Goal: Information Seeking & Learning: Learn about a topic

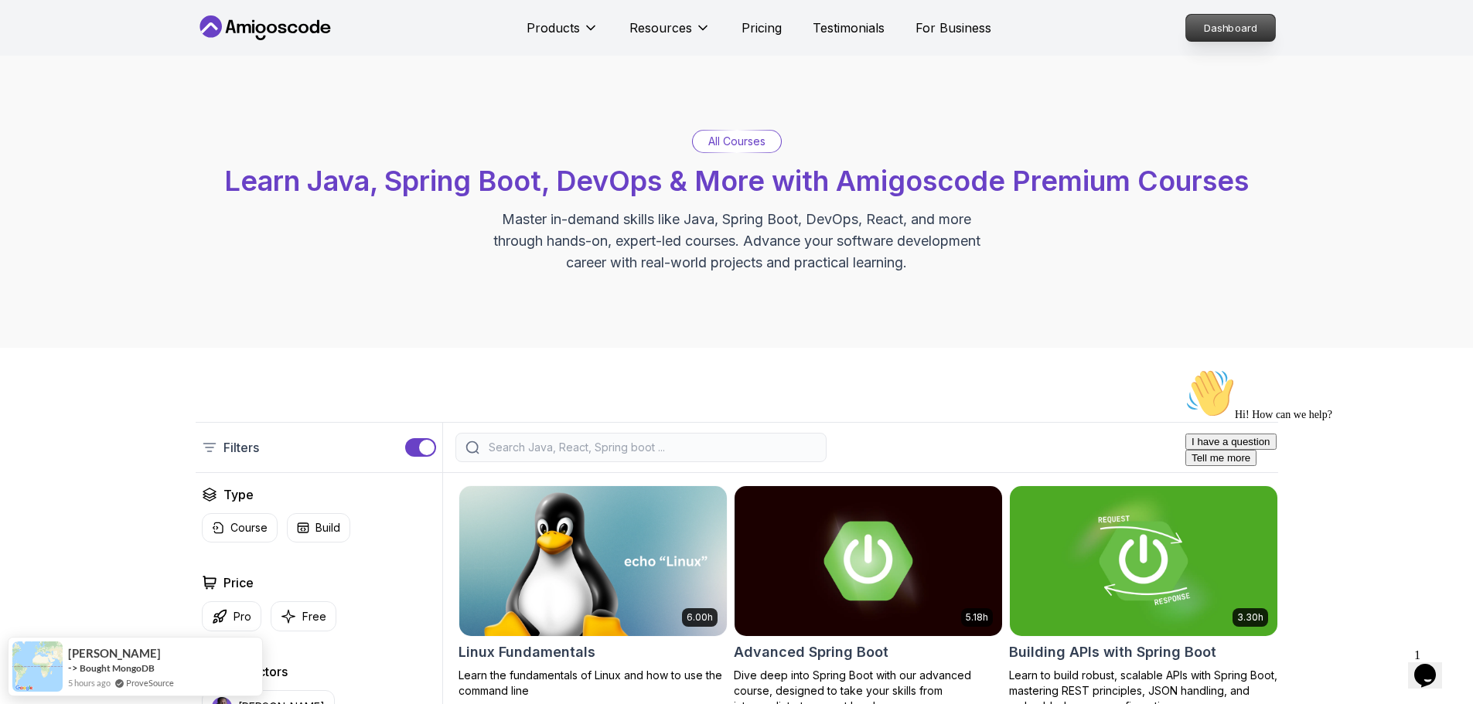
click at [1240, 26] on p "Dashboard" at bounding box center [1230, 28] width 89 height 26
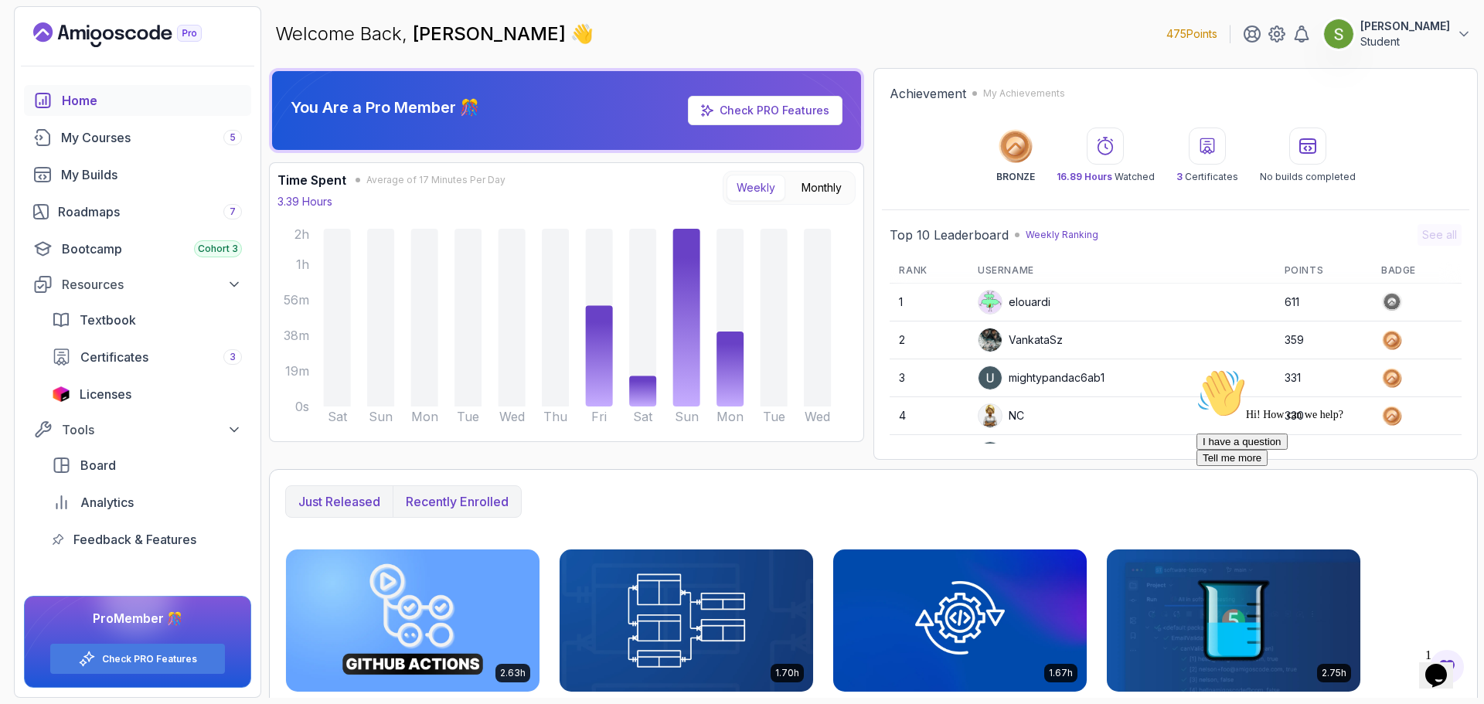
click at [480, 499] on p "Recently enrolled" at bounding box center [457, 501] width 103 height 19
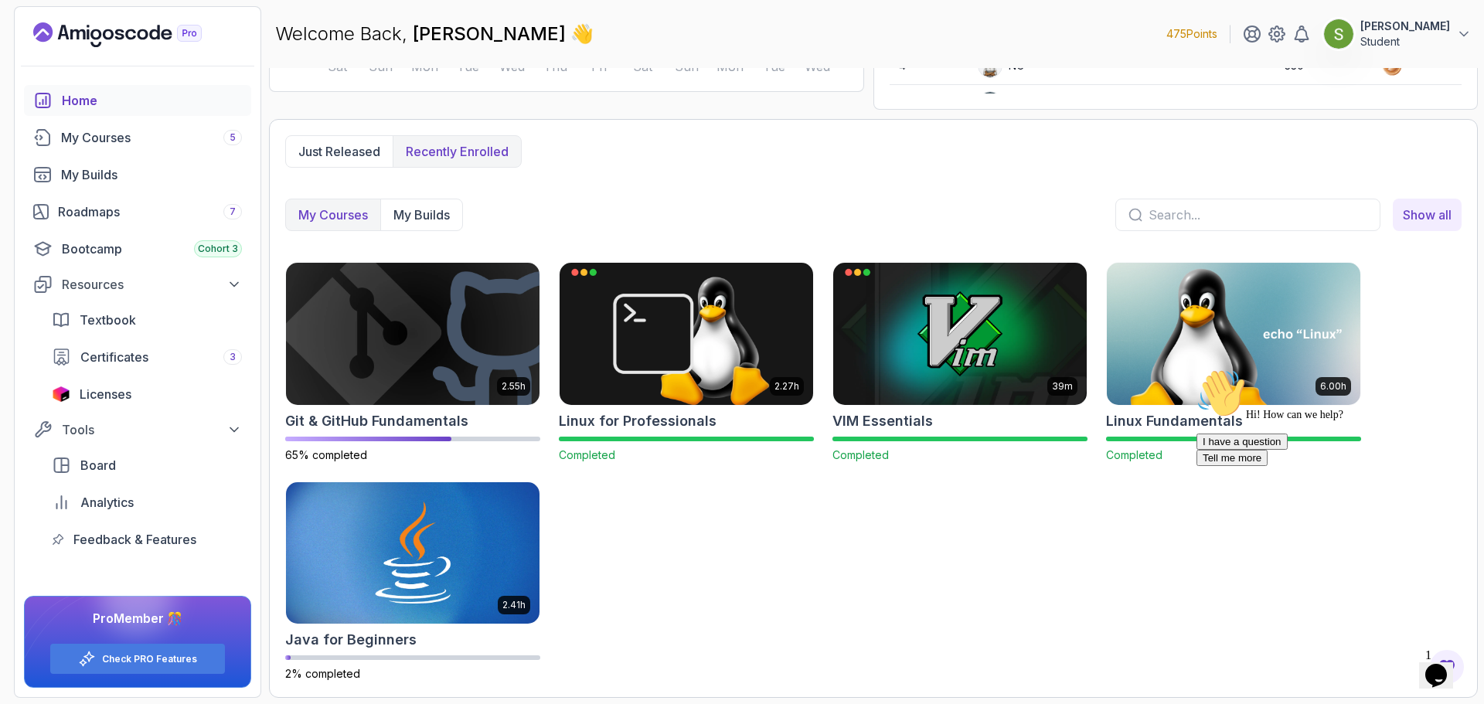
scroll to position [350, 0]
click at [439, 362] on img at bounding box center [413, 333] width 266 height 149
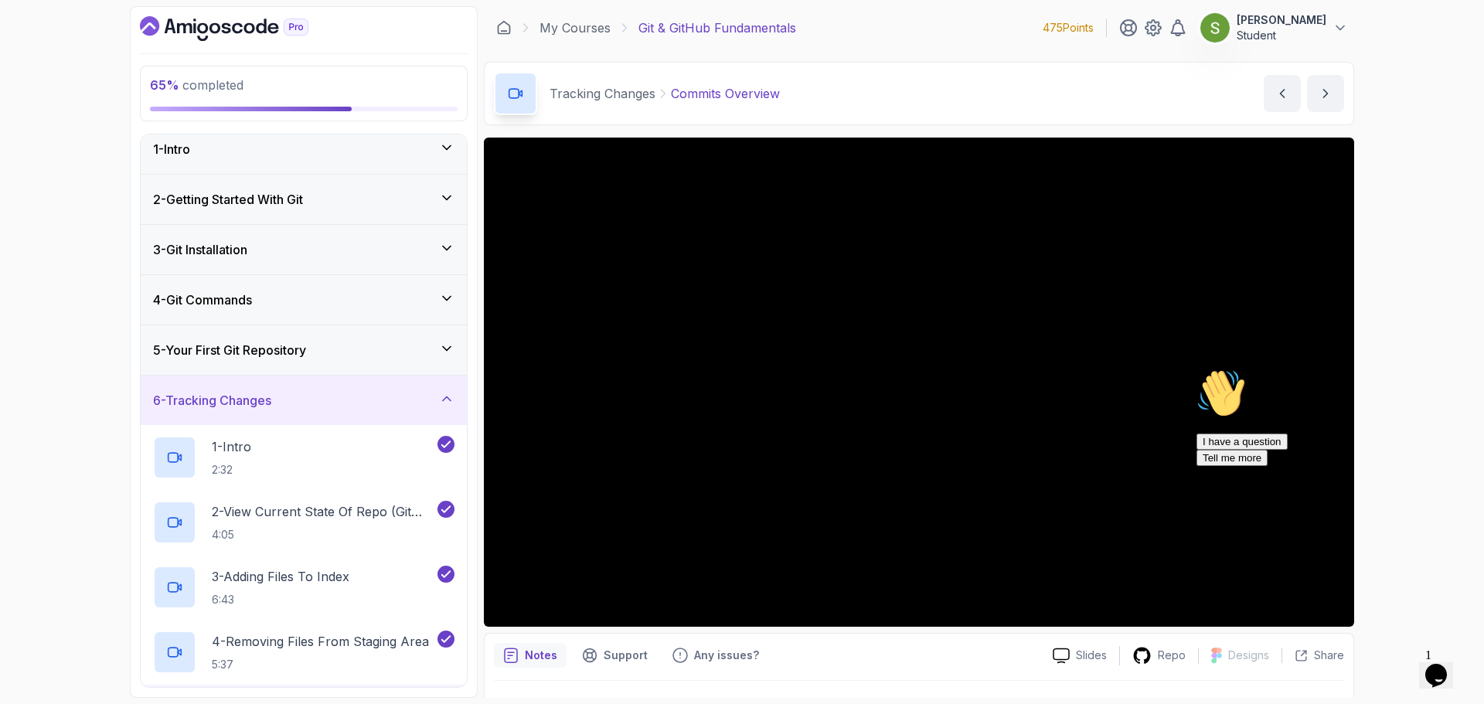
scroll to position [9, 0]
click at [419, 406] on div "6 - Tracking Changes" at bounding box center [303, 401] width 301 height 19
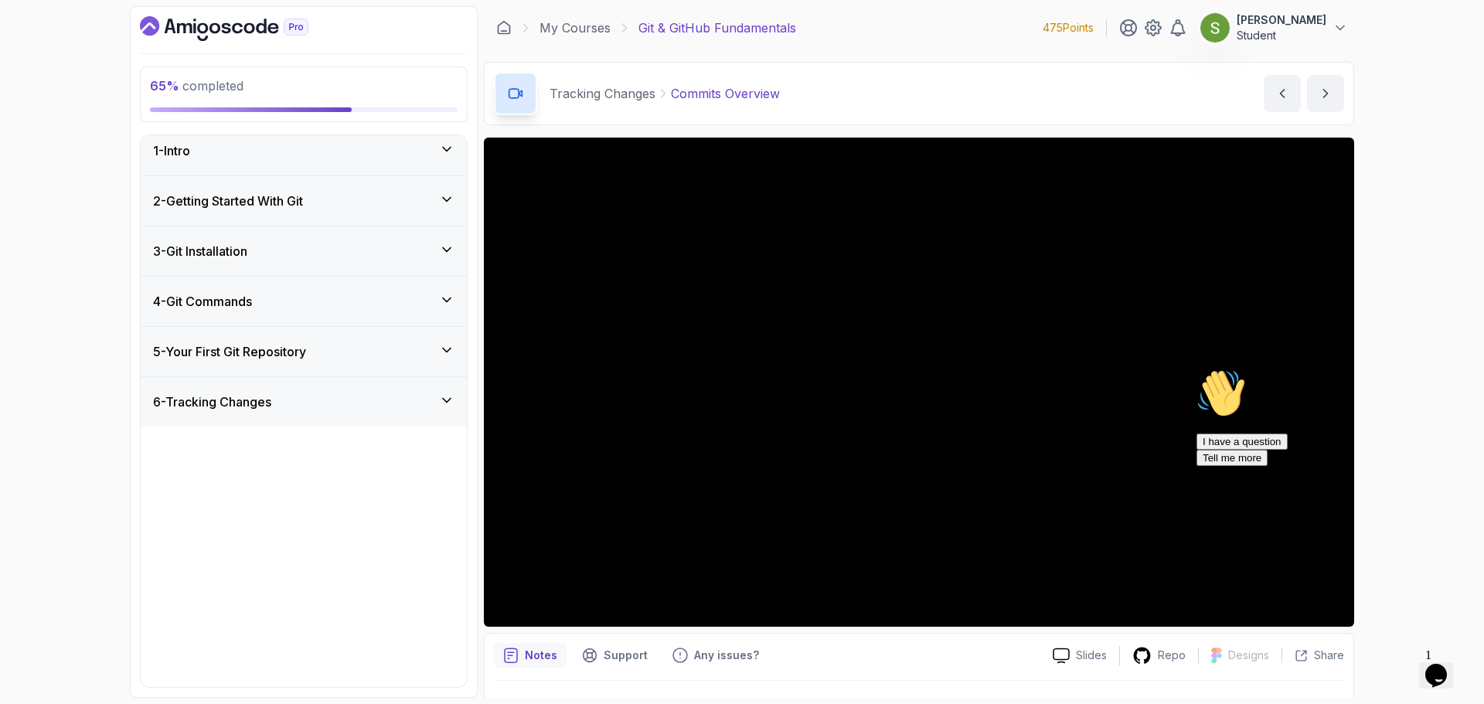
scroll to position [0, 0]
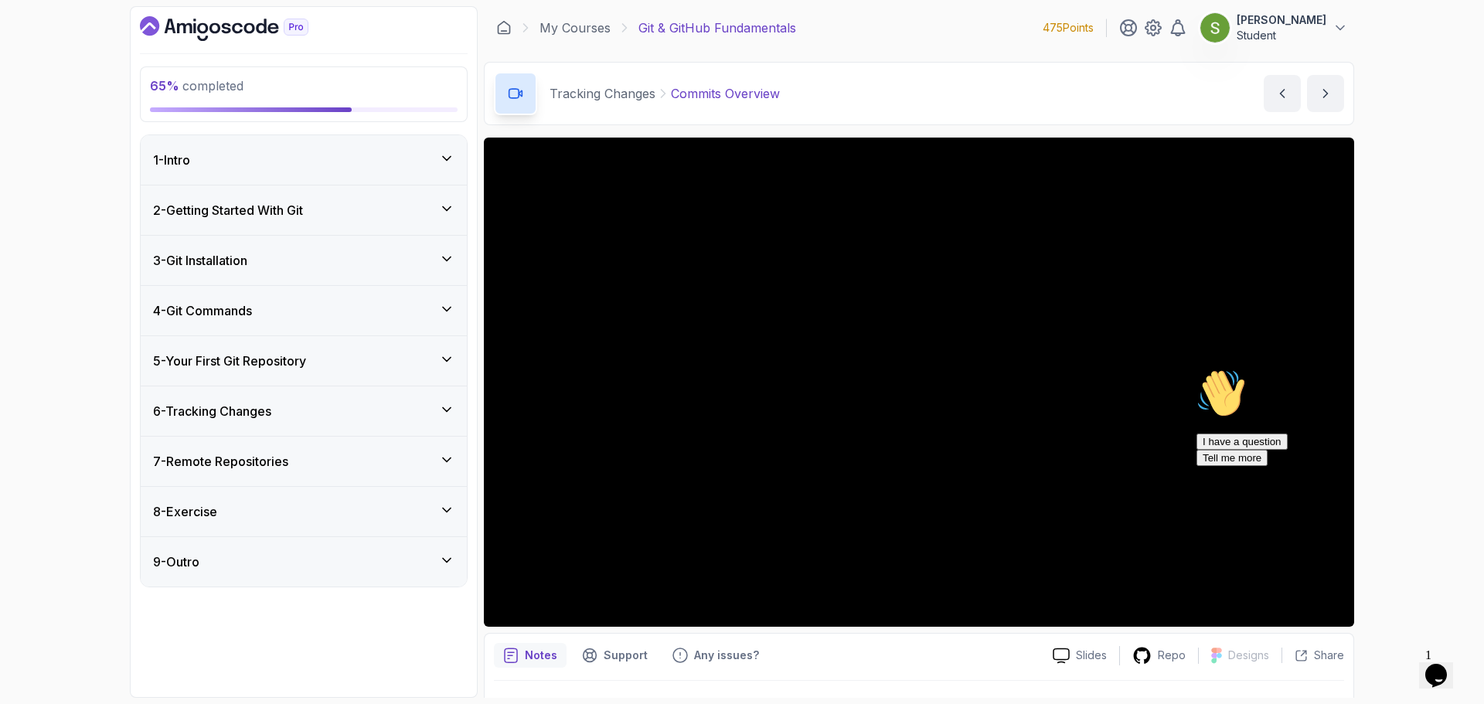
click at [380, 471] on div "7 - Remote Repositories" at bounding box center [304, 461] width 326 height 49
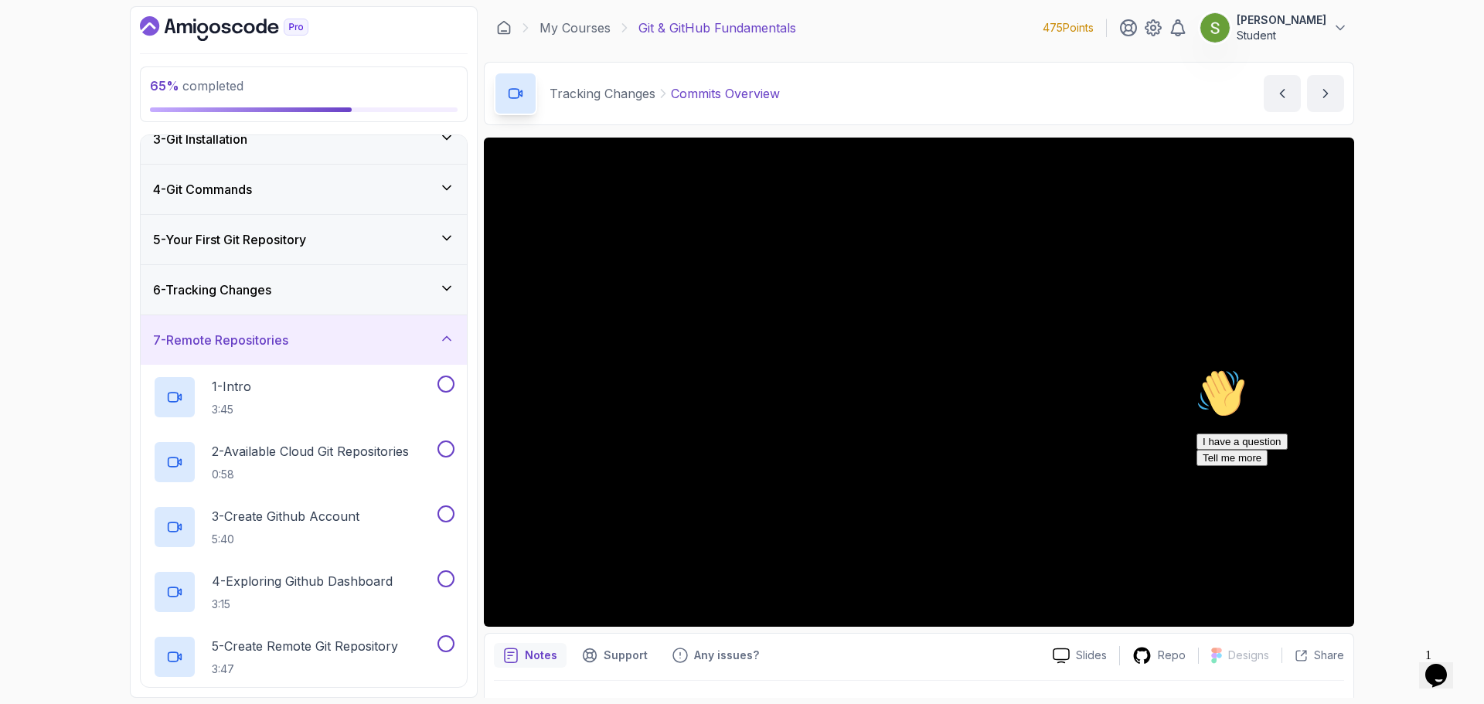
scroll to position [105, 0]
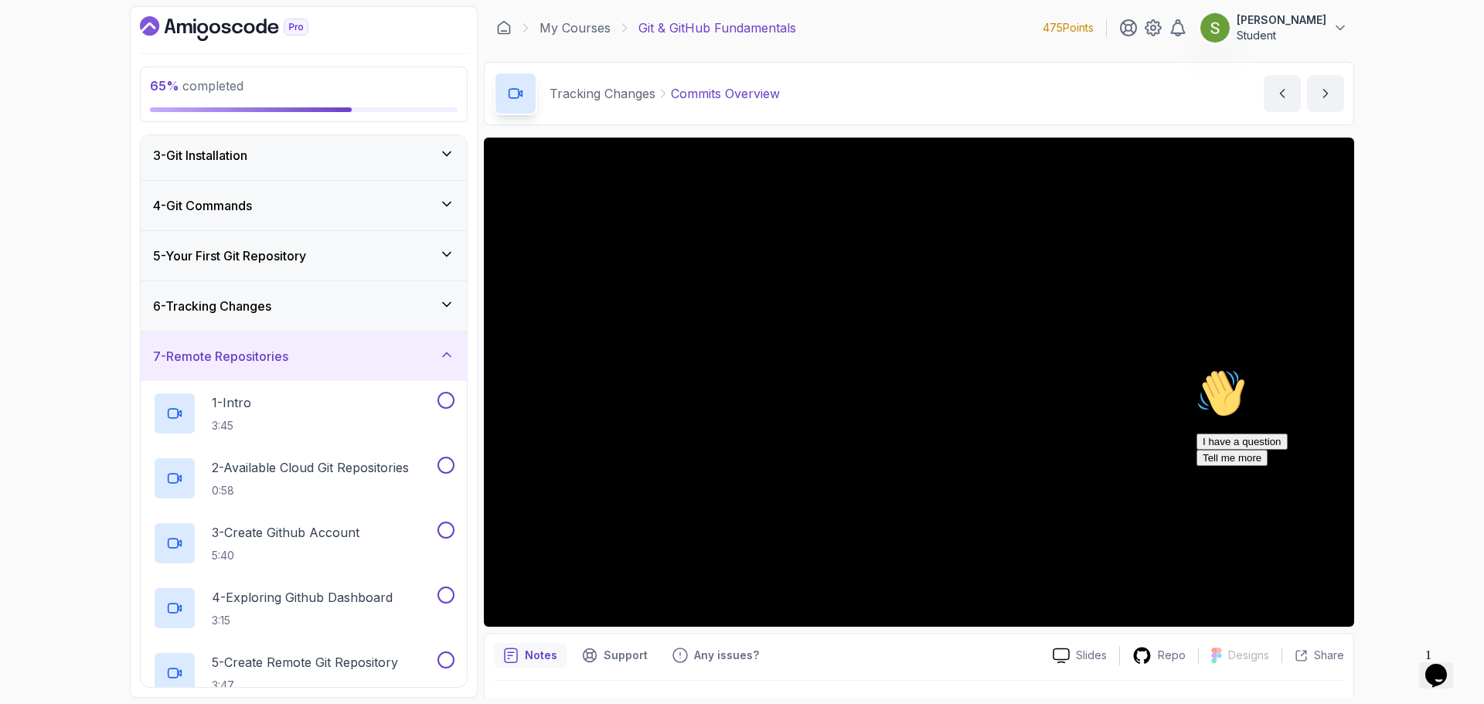
click at [410, 314] on div "6 - Tracking Changes" at bounding box center [303, 306] width 301 height 19
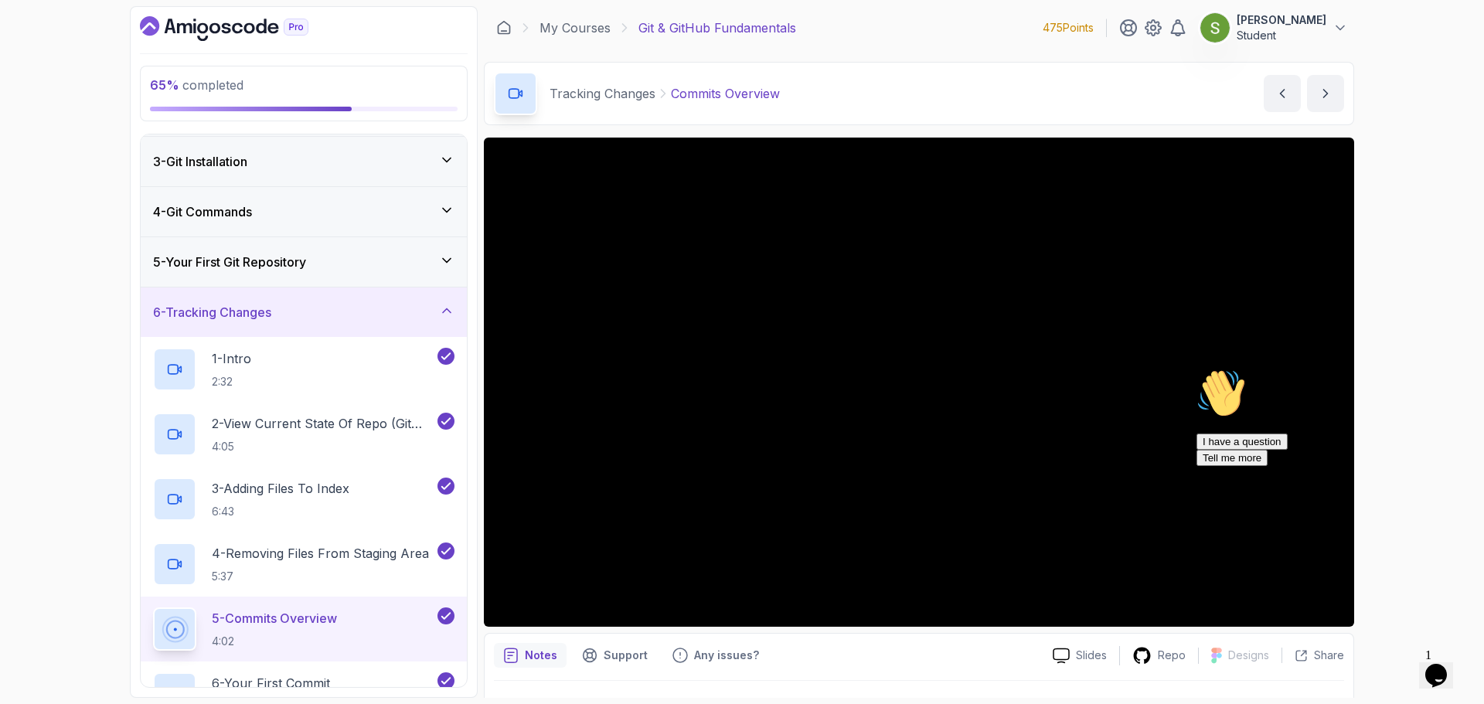
scroll to position [97, 0]
click at [433, 319] on div "6 - Tracking Changes" at bounding box center [303, 313] width 301 height 19
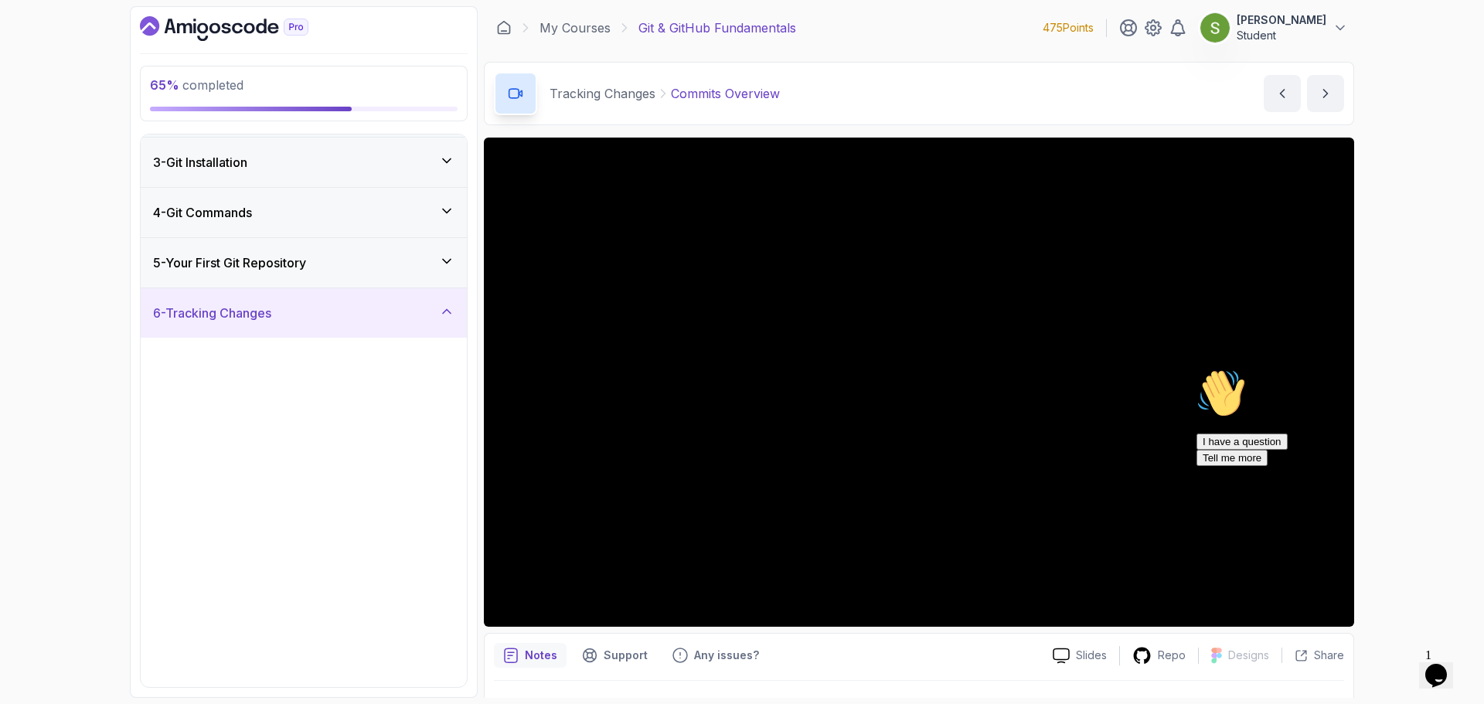
scroll to position [0, 0]
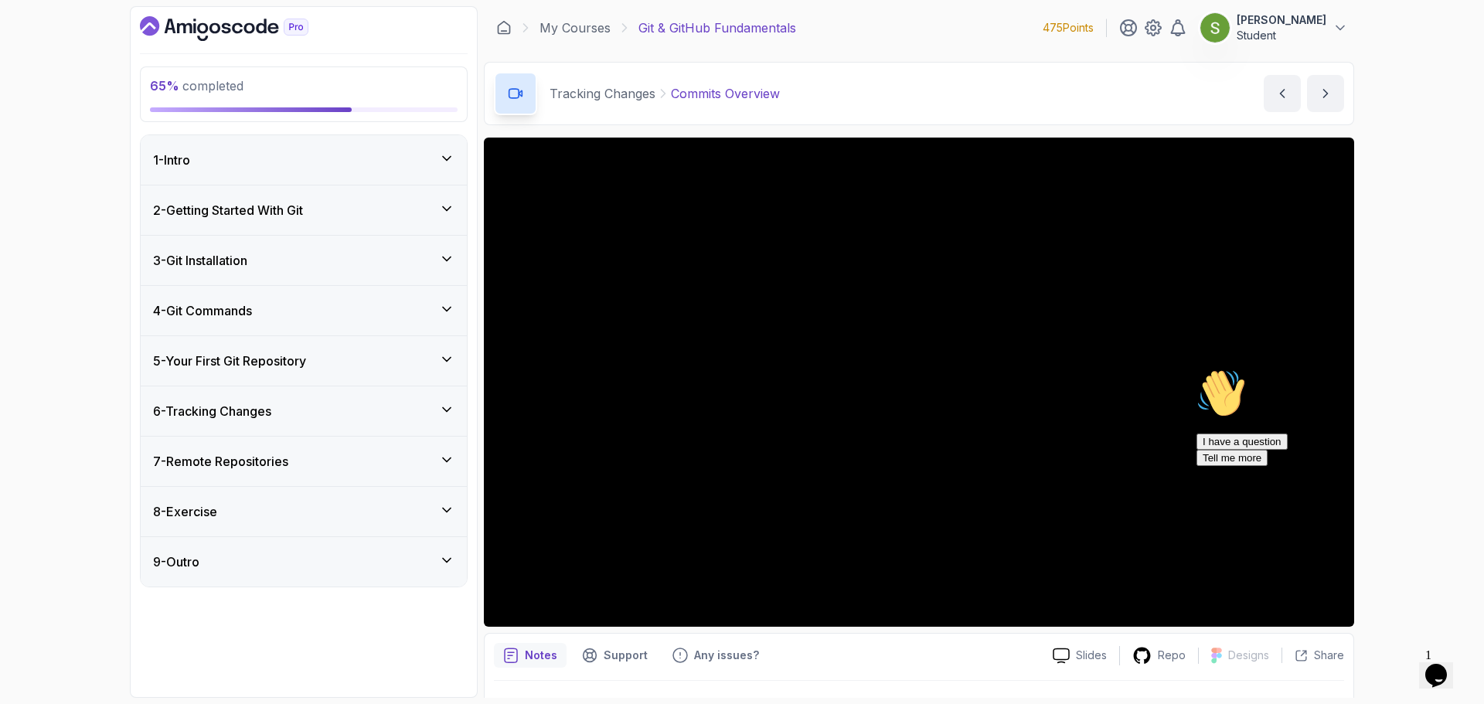
click at [288, 524] on div "8 - Exercise" at bounding box center [304, 511] width 326 height 49
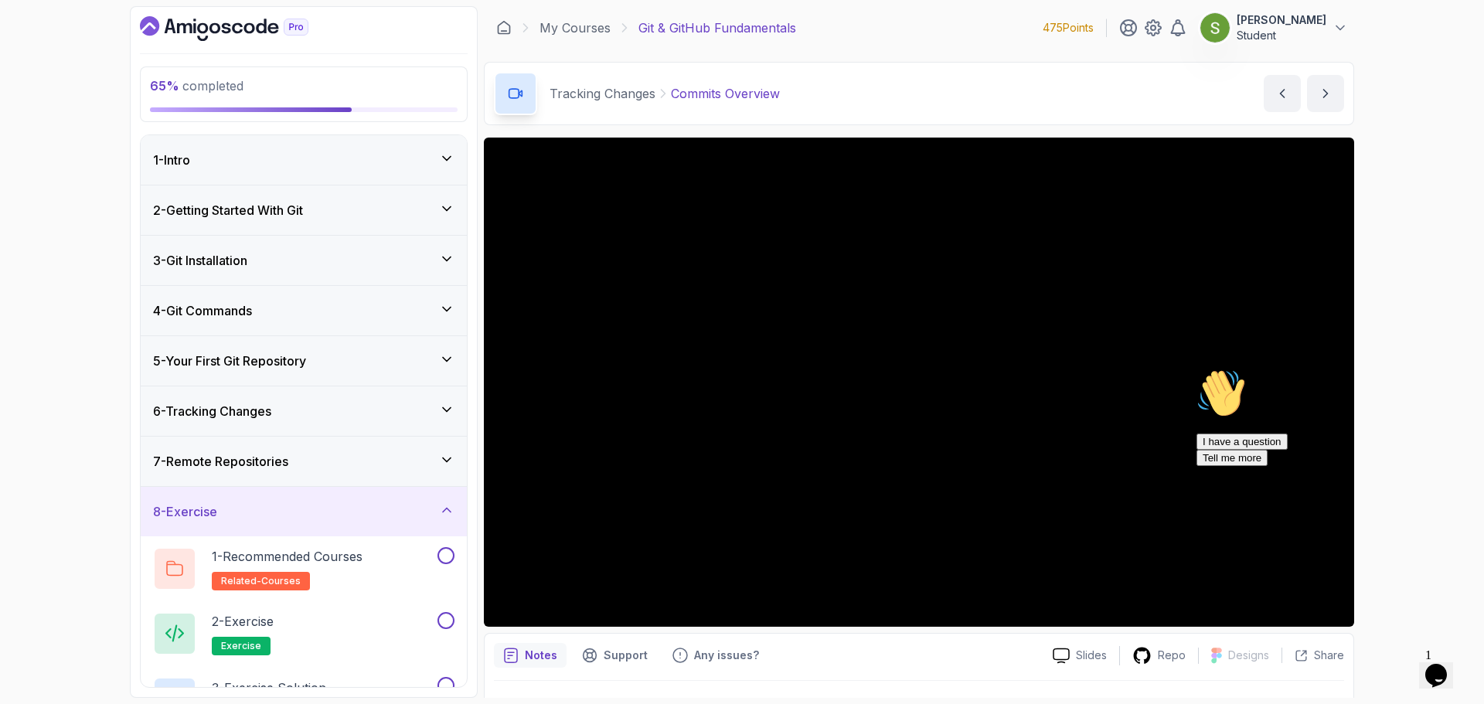
scroll to position [94, 0]
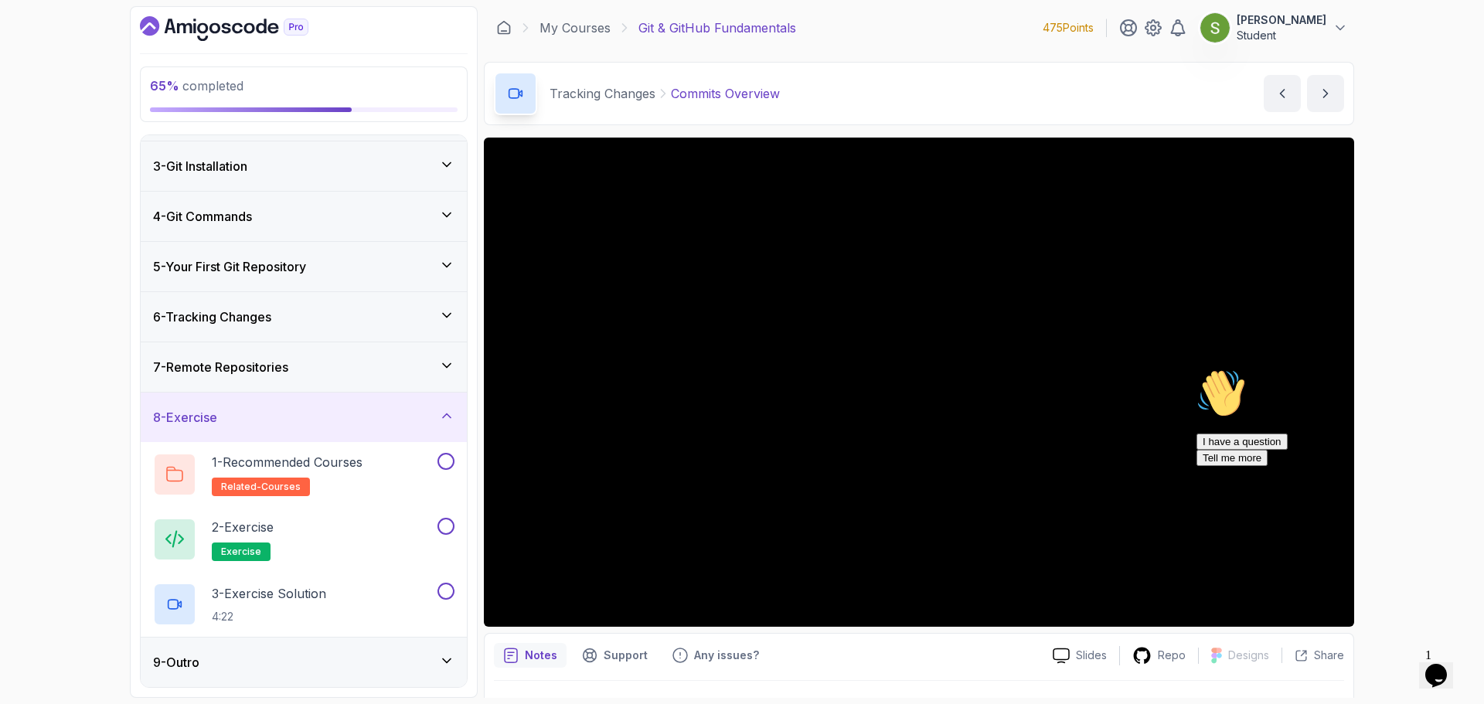
click at [344, 366] on div "7 - Remote Repositories" at bounding box center [303, 367] width 301 height 19
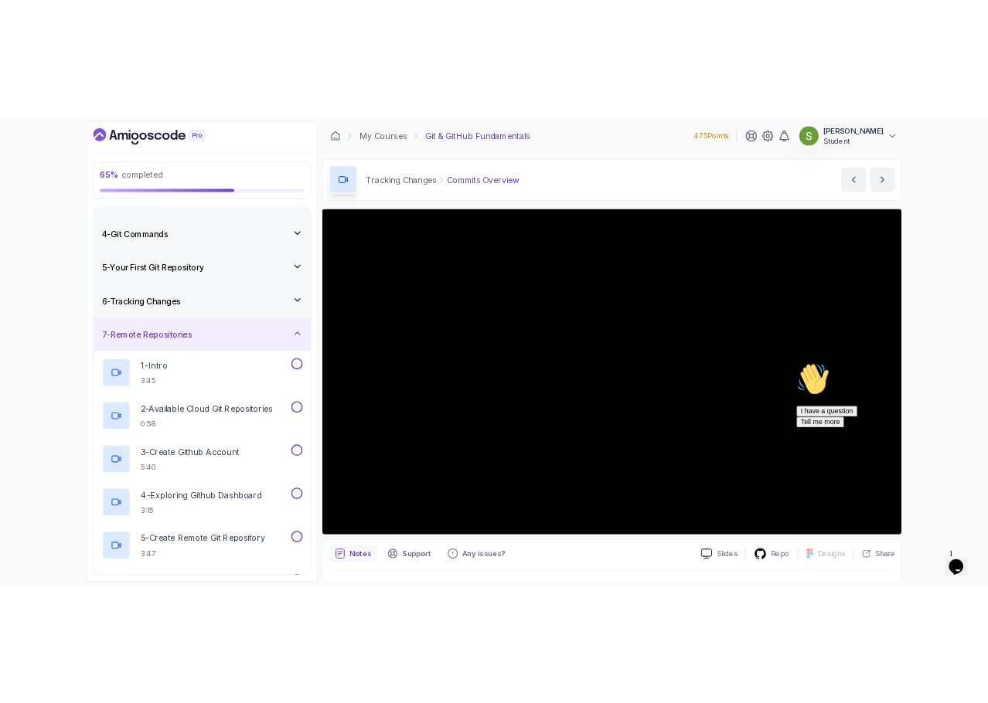
scroll to position [138, 0]
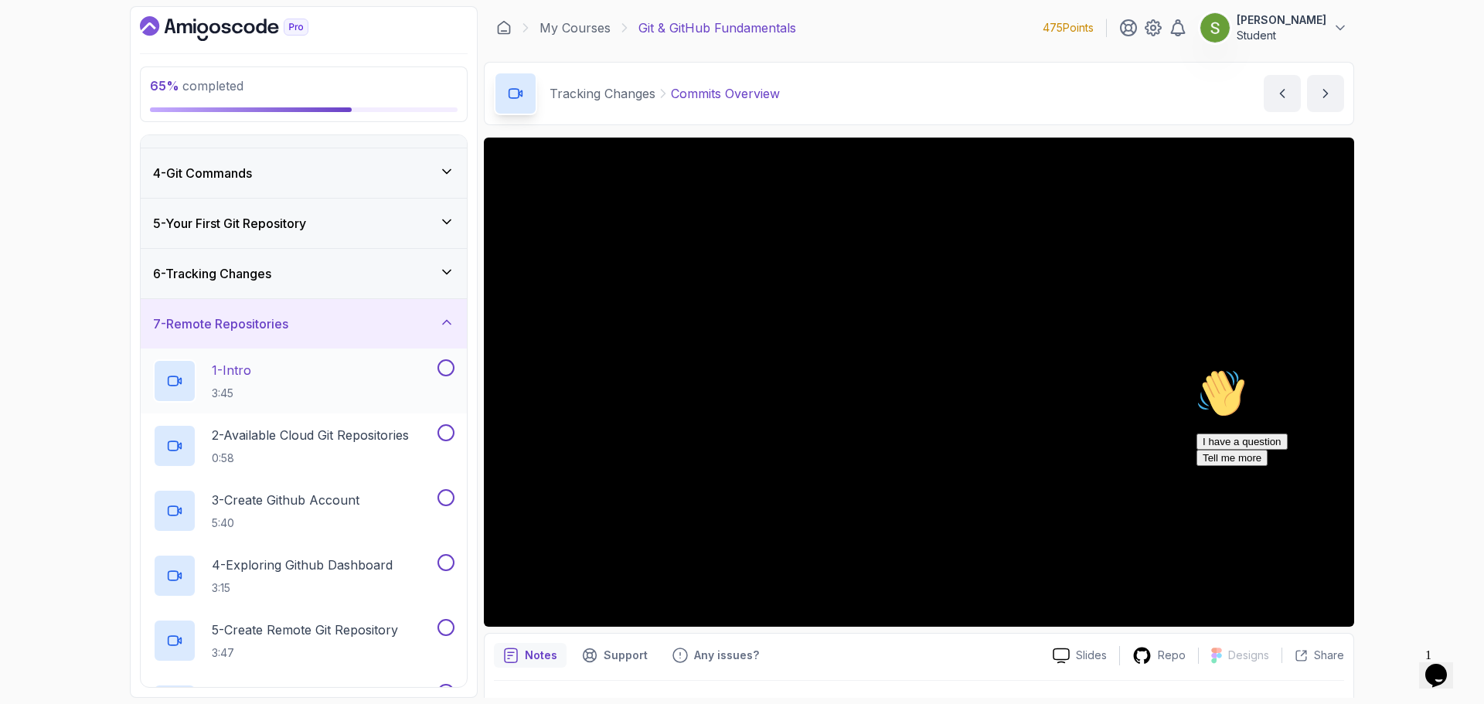
click at [369, 376] on div "1 - Intro 3:45" at bounding box center [293, 380] width 281 height 43
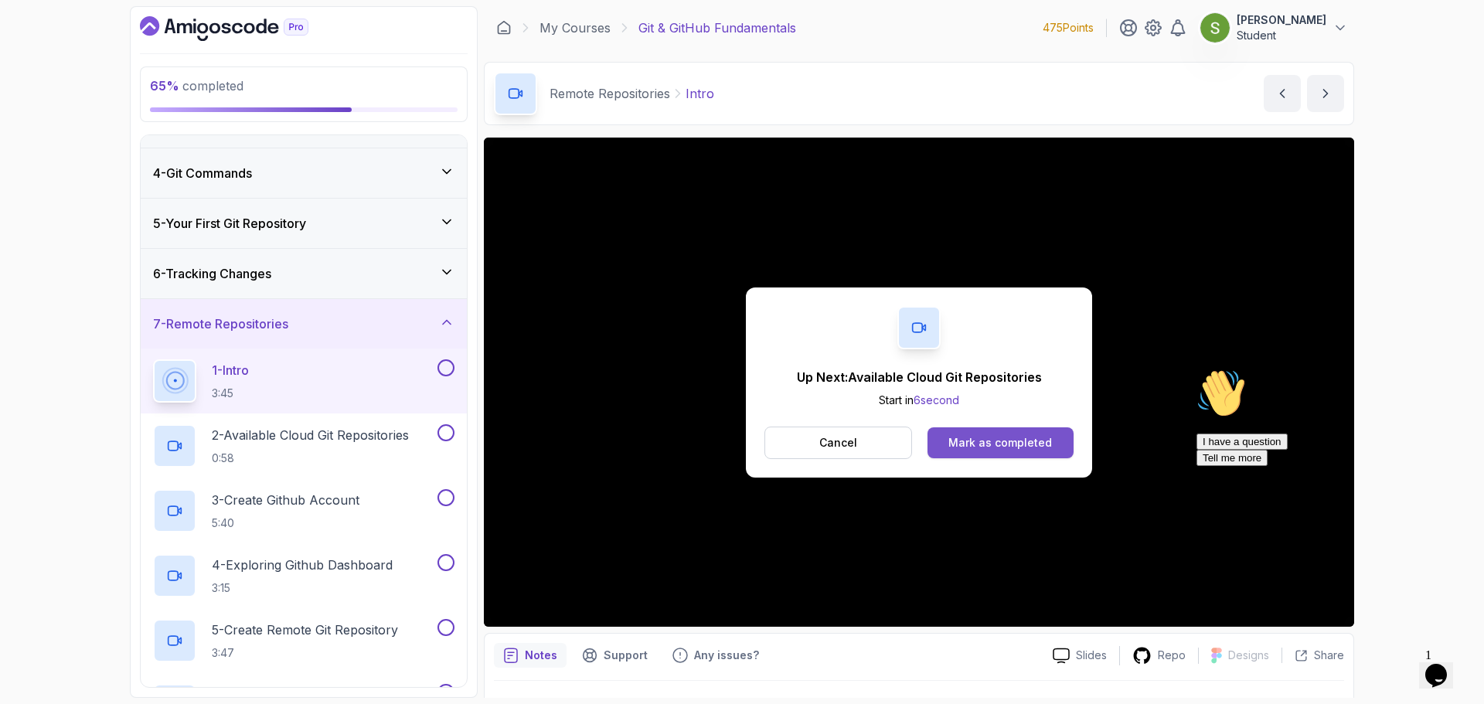
click at [1036, 447] on div "Mark as completed" at bounding box center [1000, 442] width 104 height 15
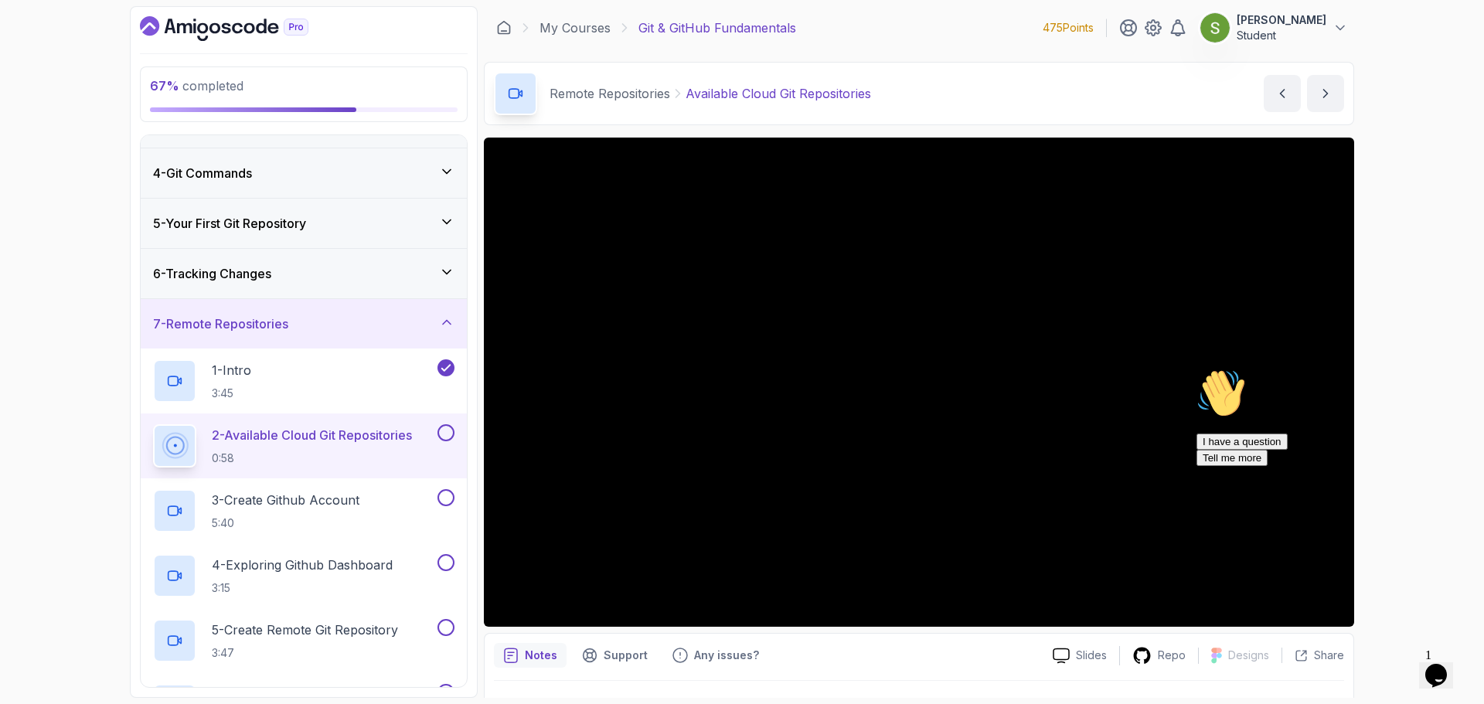
click at [1197, 369] on icon "Chat attention grabber" at bounding box center [1197, 369] width 0 height 0
click at [1394, 664] on icon "Close" at bounding box center [1394, 670] width 0 height 13
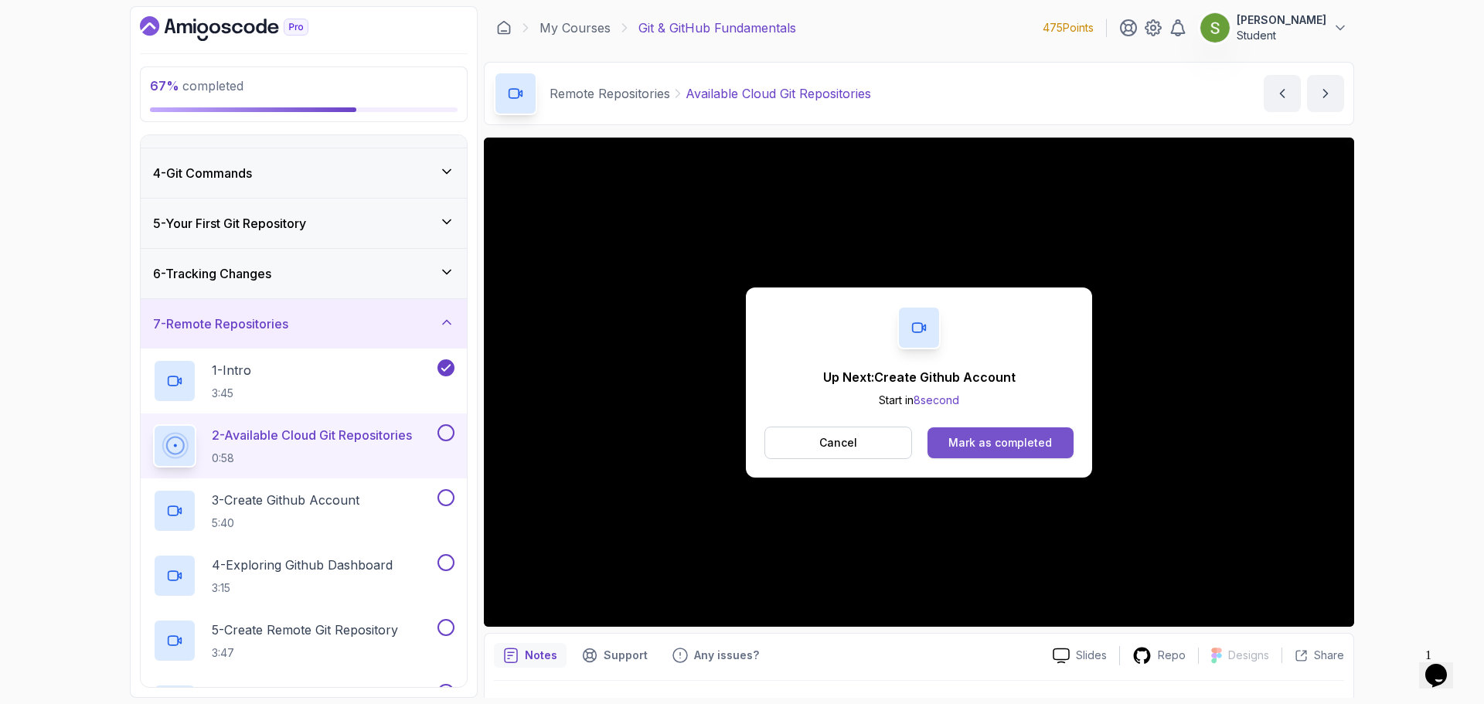
click at [1012, 429] on button "Mark as completed" at bounding box center [1001, 442] width 146 height 31
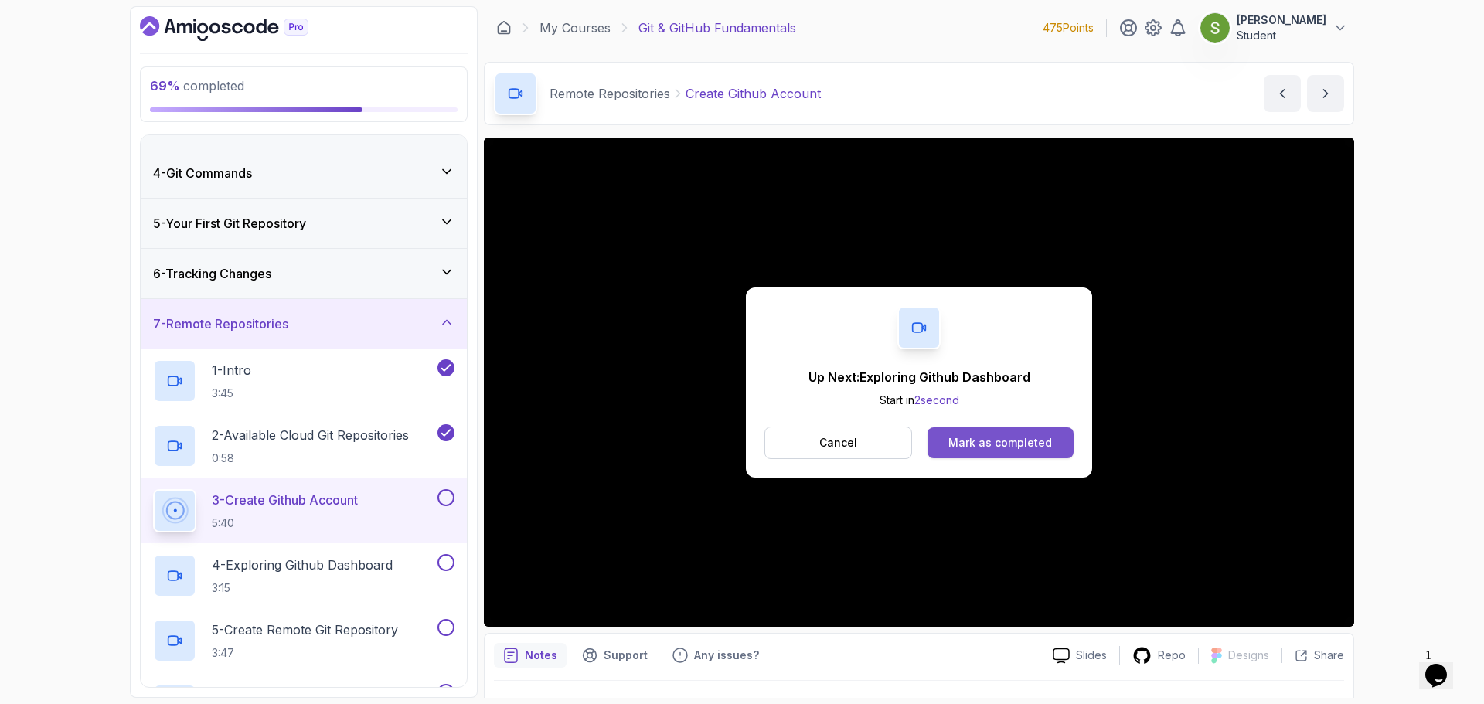
click at [980, 448] on div "Mark as completed" at bounding box center [1000, 442] width 104 height 15
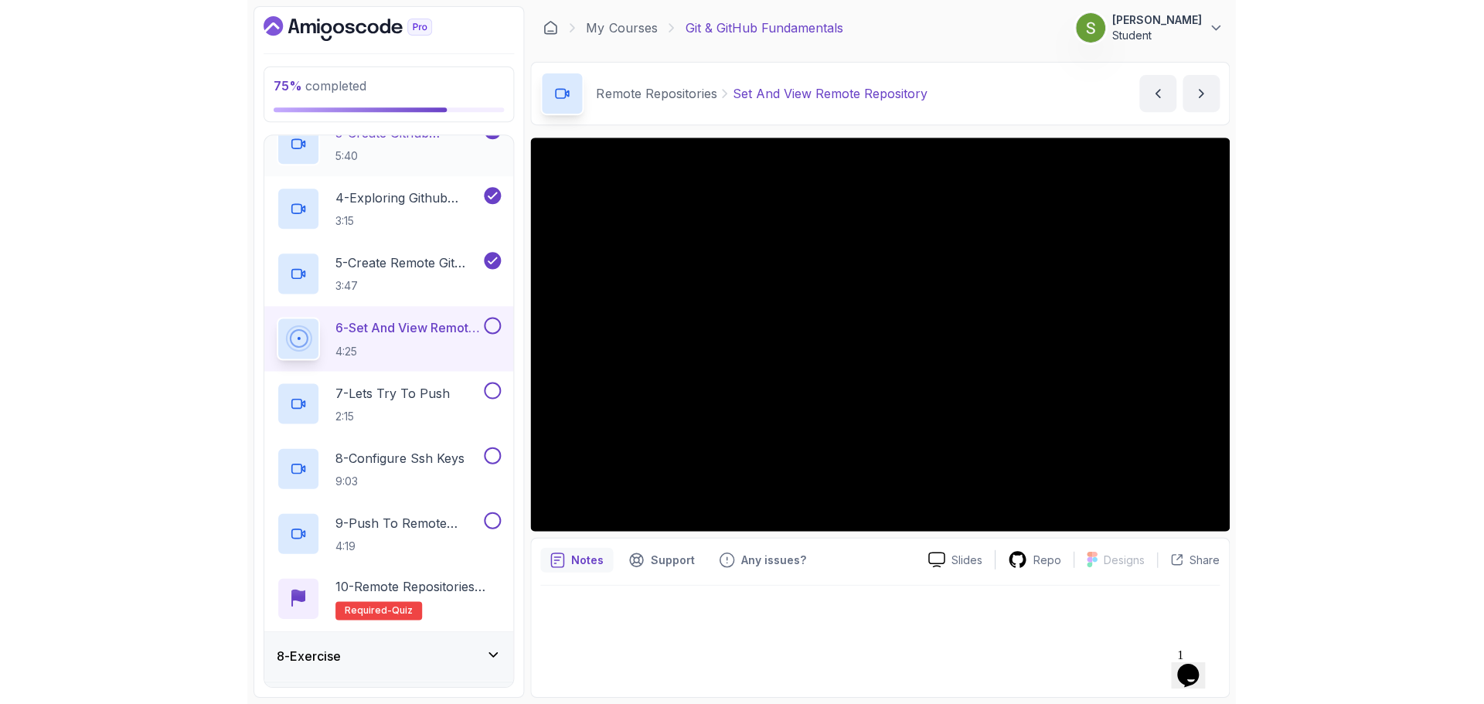
scroll to position [549, 0]
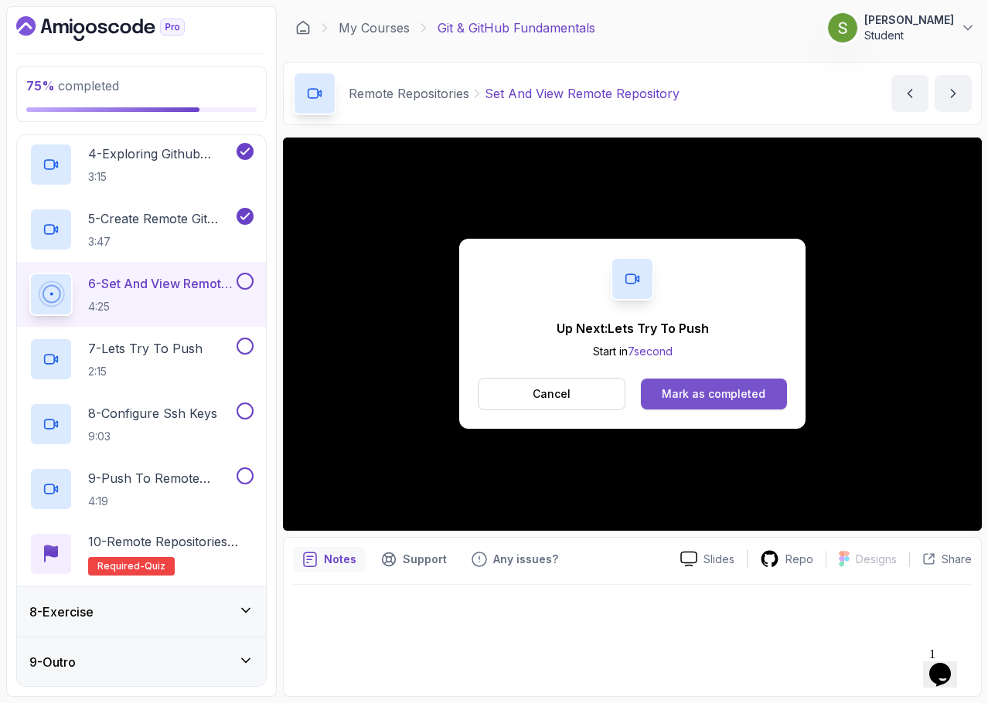
click at [686, 390] on div "Mark as completed" at bounding box center [714, 393] width 104 height 15
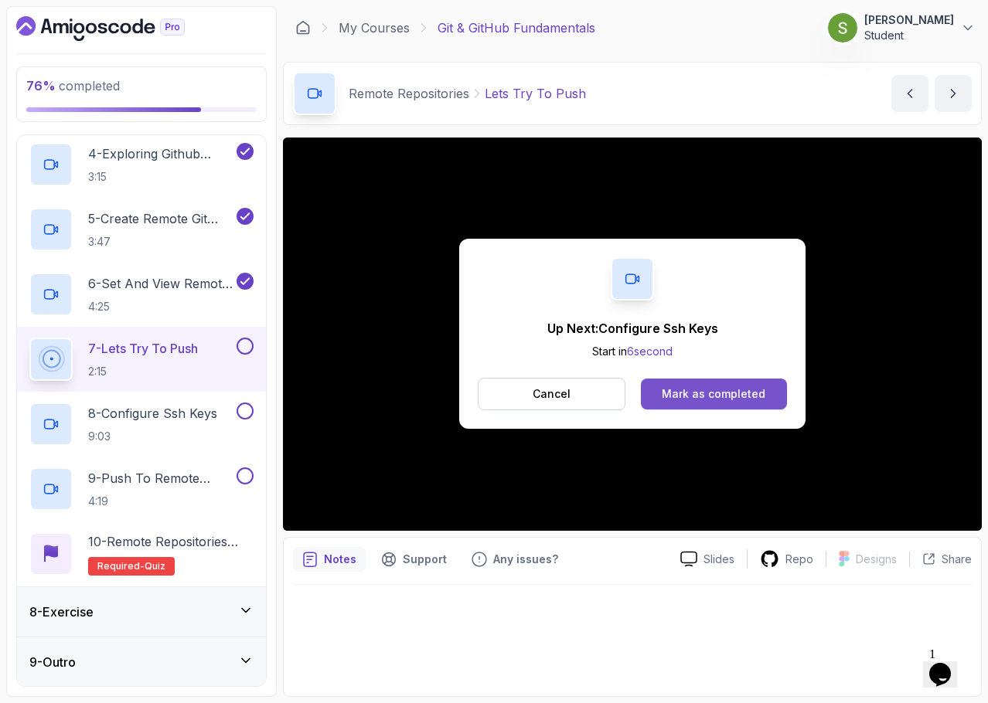
click at [726, 405] on button "Mark as completed" at bounding box center [714, 394] width 146 height 31
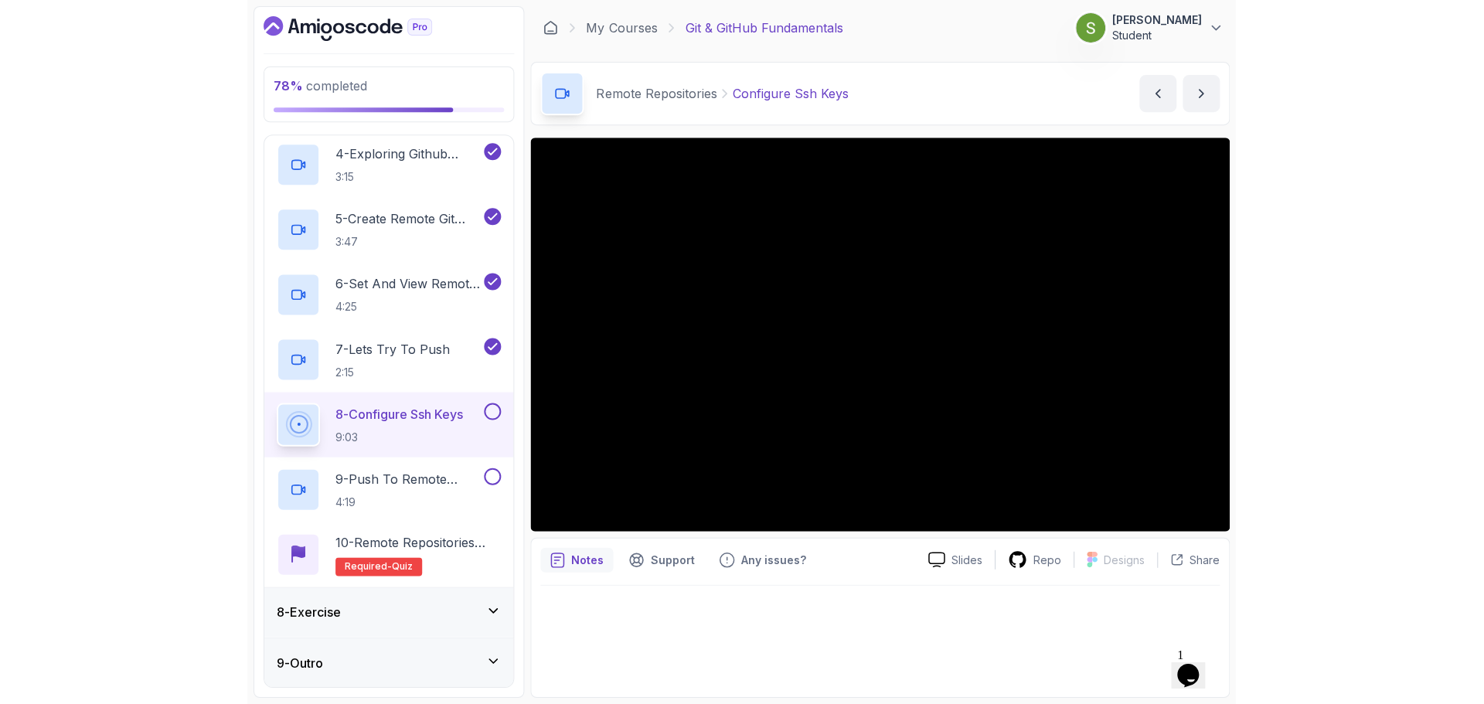
scroll to position [548, 0]
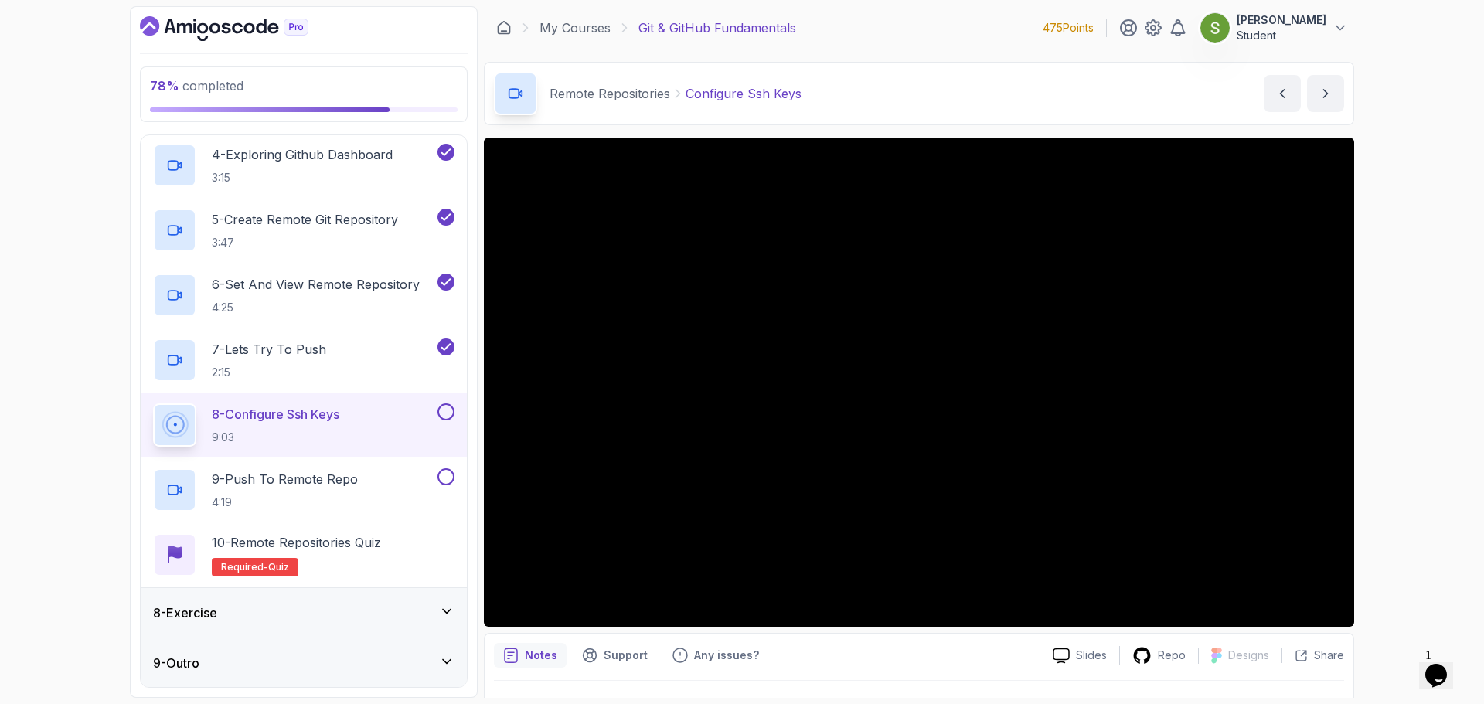
click at [285, 625] on div "8 - Exercise" at bounding box center [304, 612] width 326 height 49
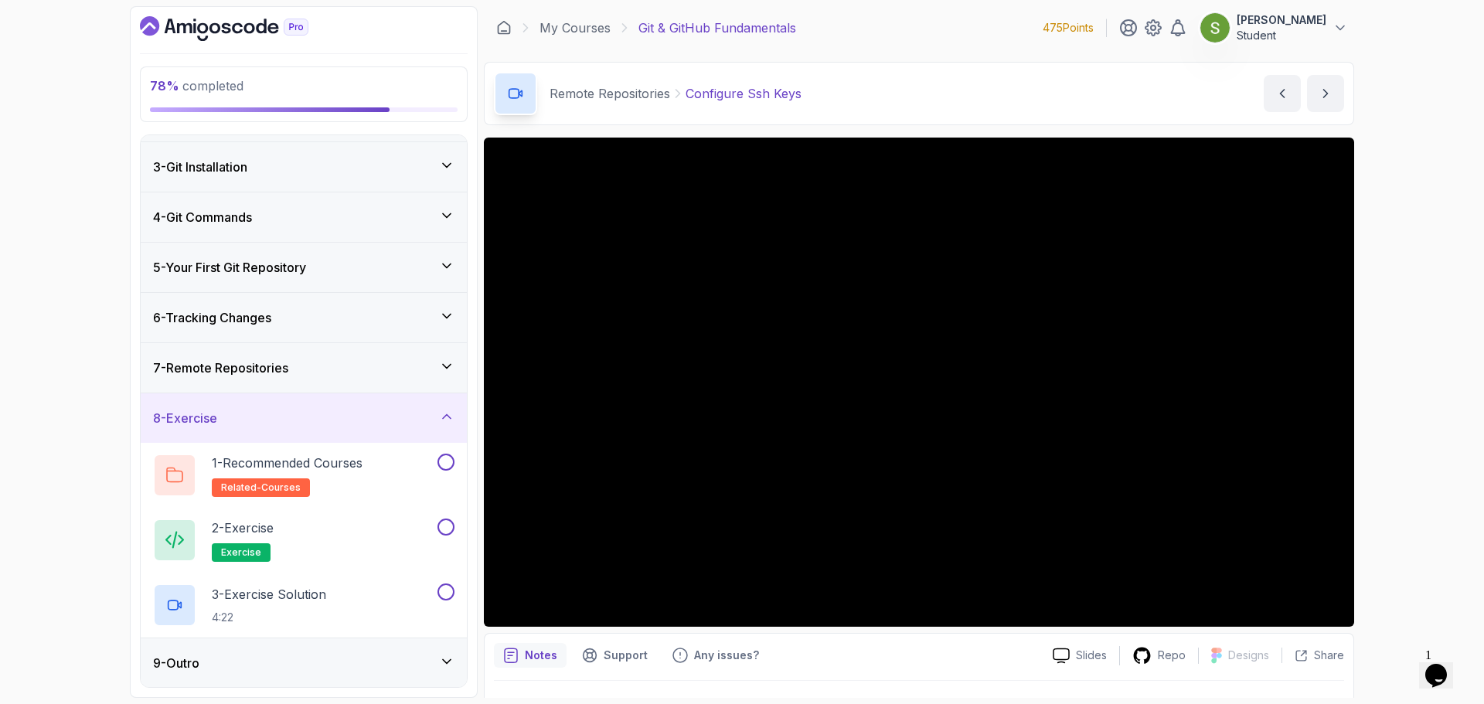
scroll to position [94, 0]
click at [287, 377] on div "7 - Remote Repositories" at bounding box center [304, 366] width 326 height 49
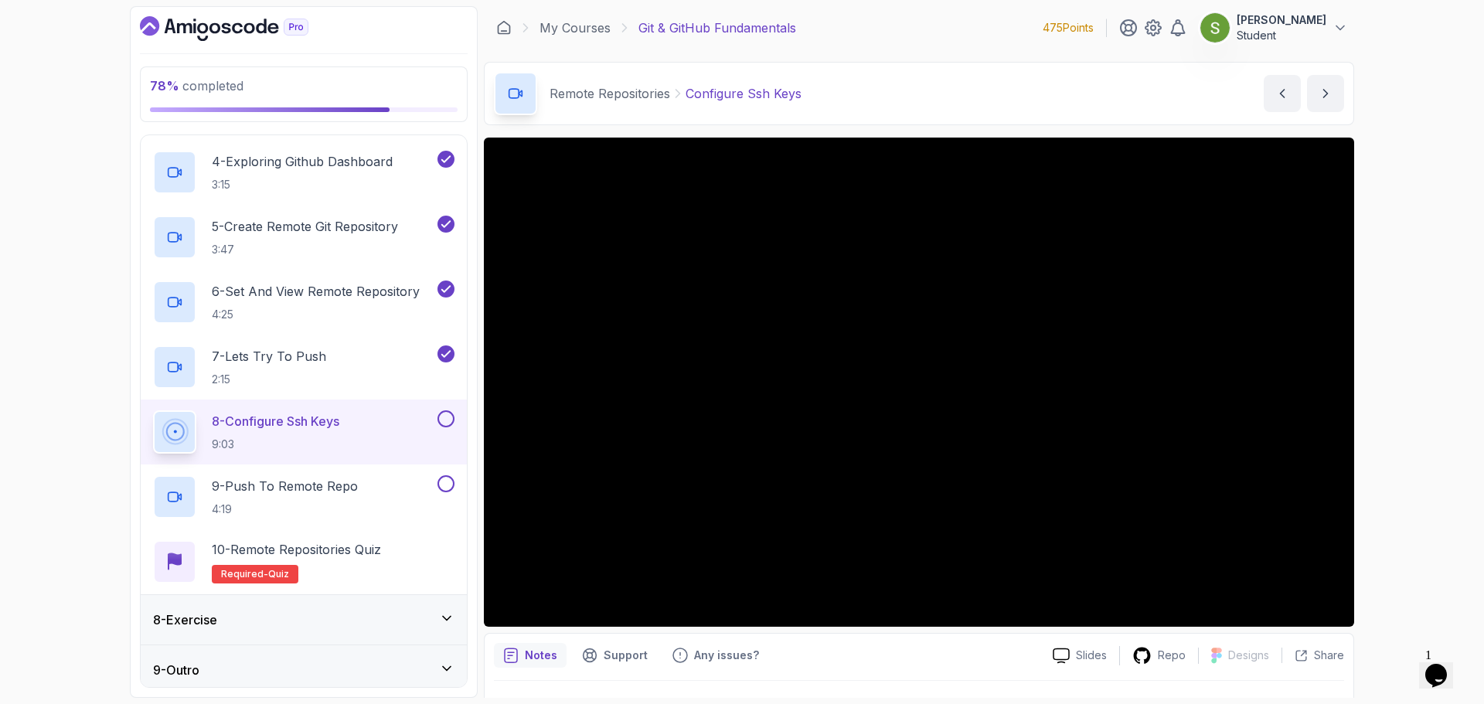
scroll to position [548, 0]
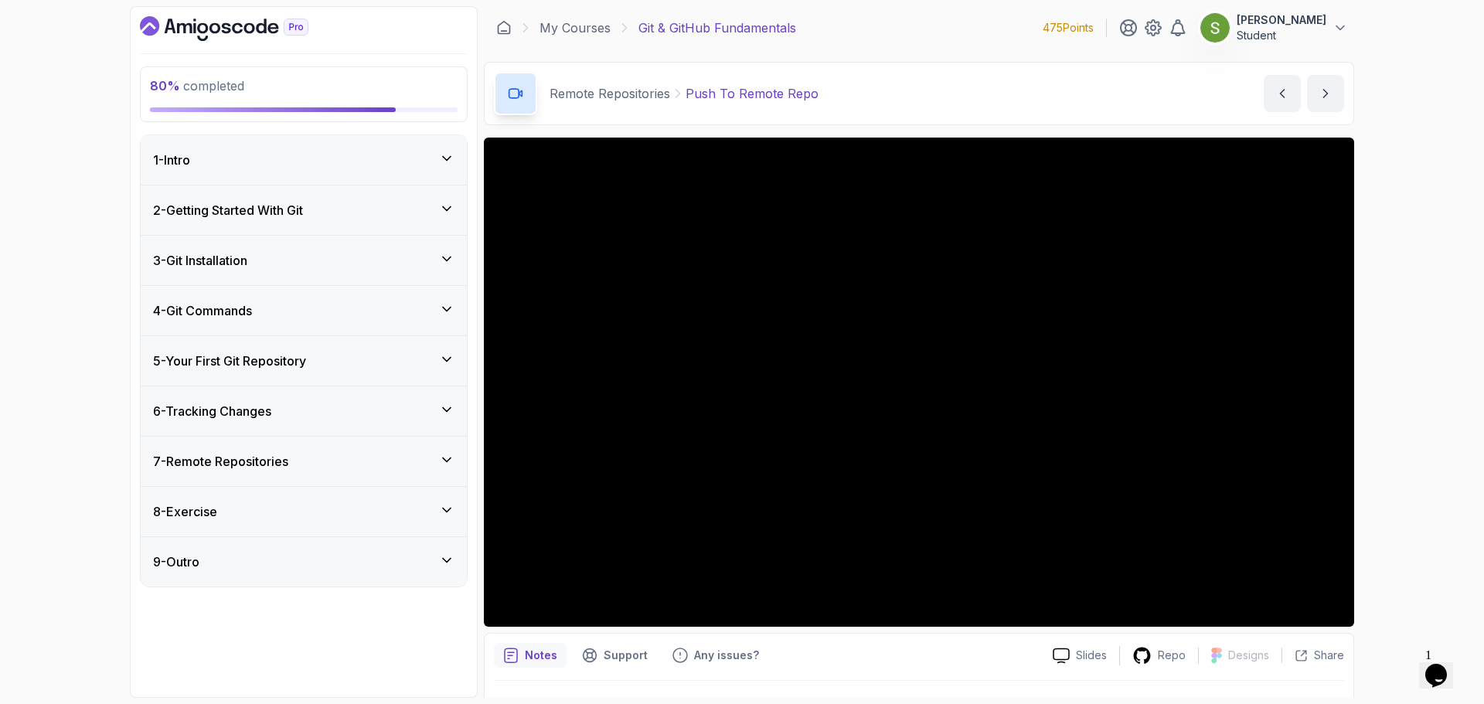
click at [141, 437] on button "7 - Remote Repositories" at bounding box center [304, 461] width 326 height 49
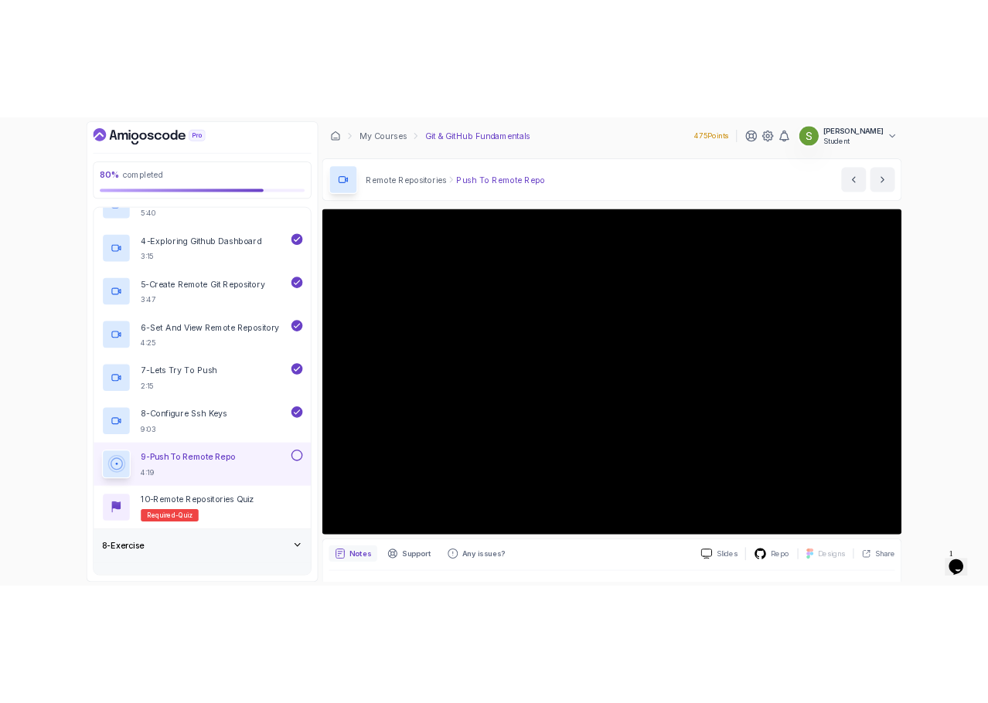
scroll to position [548, 0]
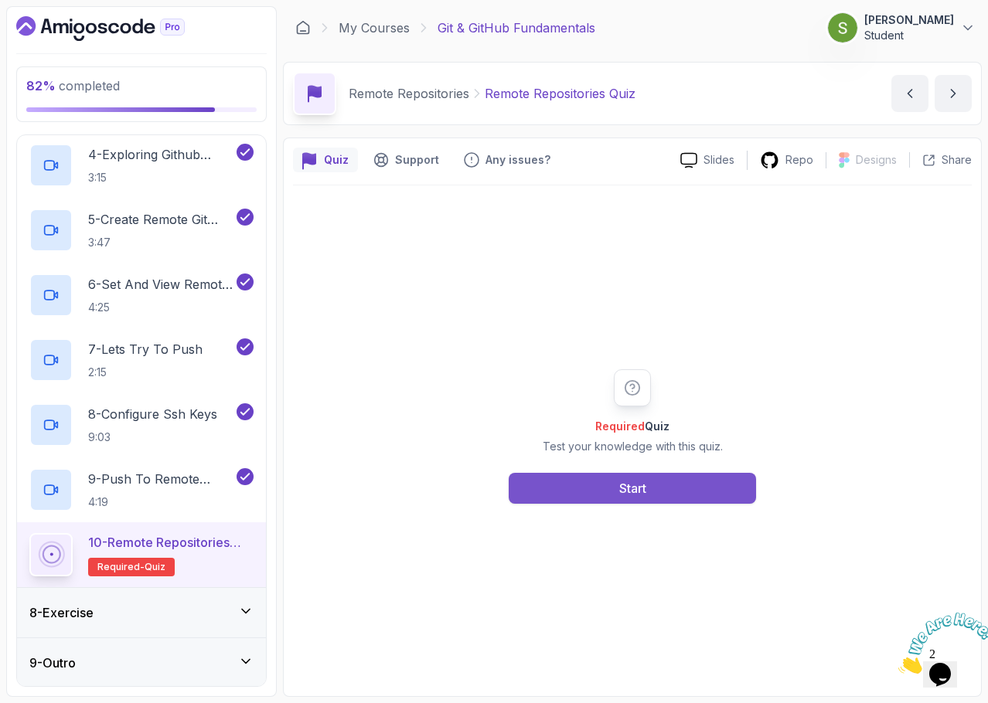
click at [668, 482] on button "Start" at bounding box center [632, 488] width 247 height 31
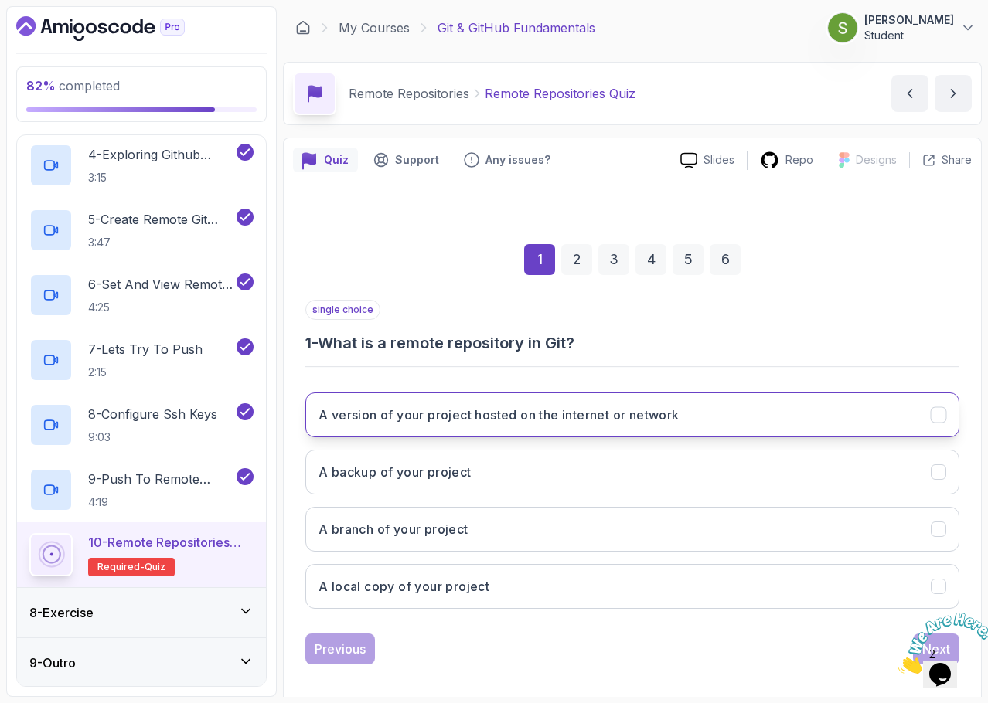
click at [875, 410] on button "A version of your project hosted on the internet or network" at bounding box center [632, 415] width 654 height 45
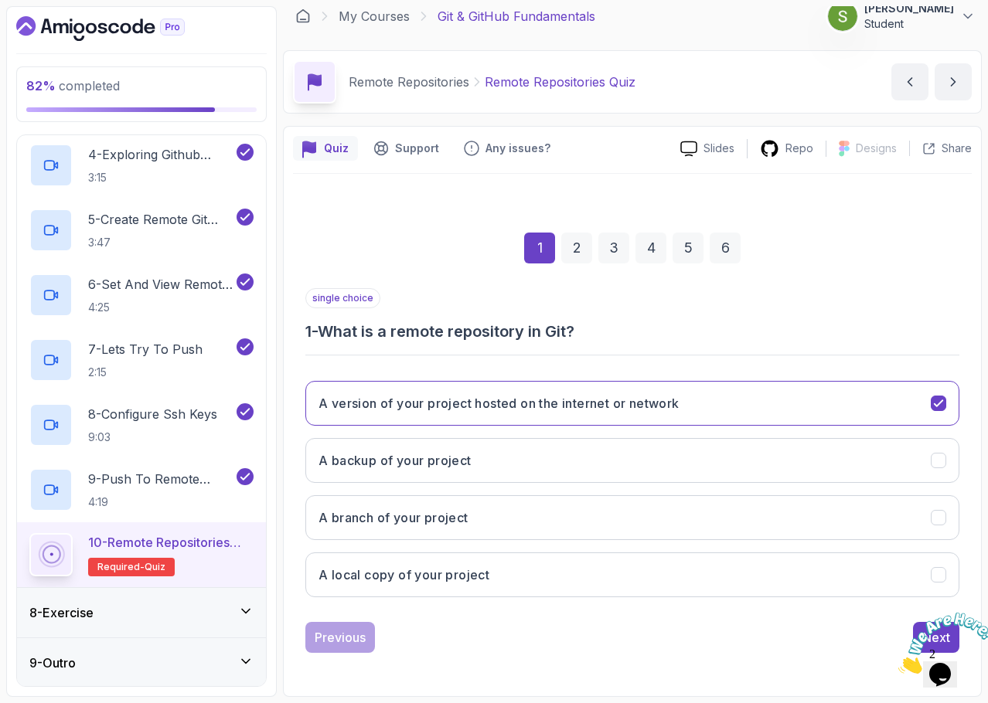
click at [898, 663] on icon "Close" at bounding box center [898, 669] width 0 height 13
click at [930, 625] on button "Next" at bounding box center [936, 637] width 46 height 31
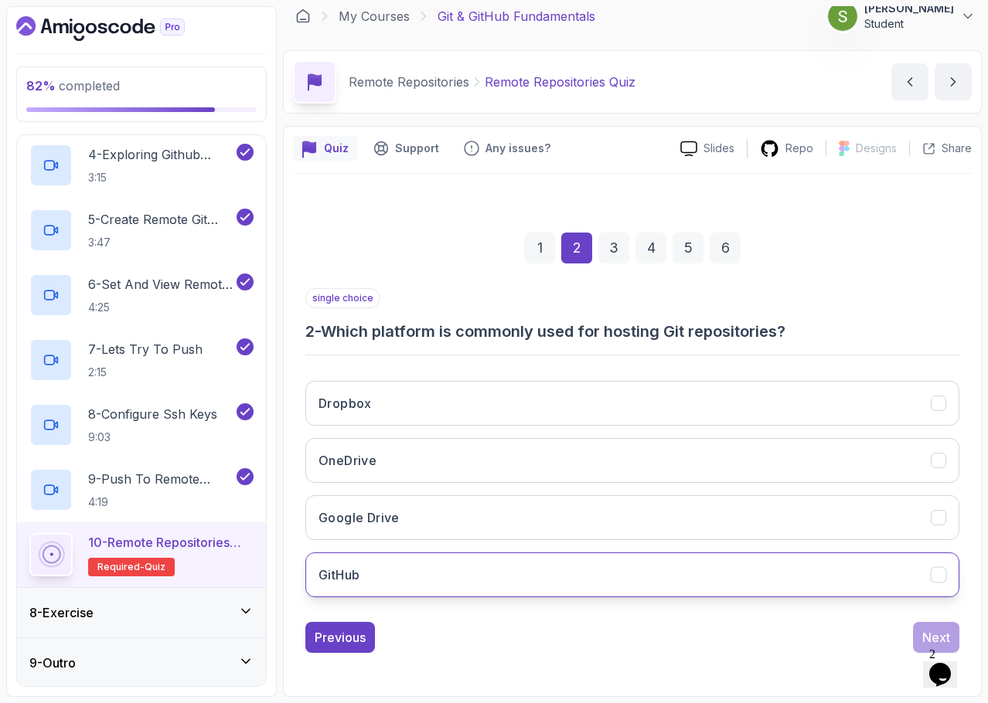
click at [863, 562] on button "GitHub" at bounding box center [632, 575] width 654 height 45
click at [928, 630] on div "Next" at bounding box center [936, 637] width 28 height 19
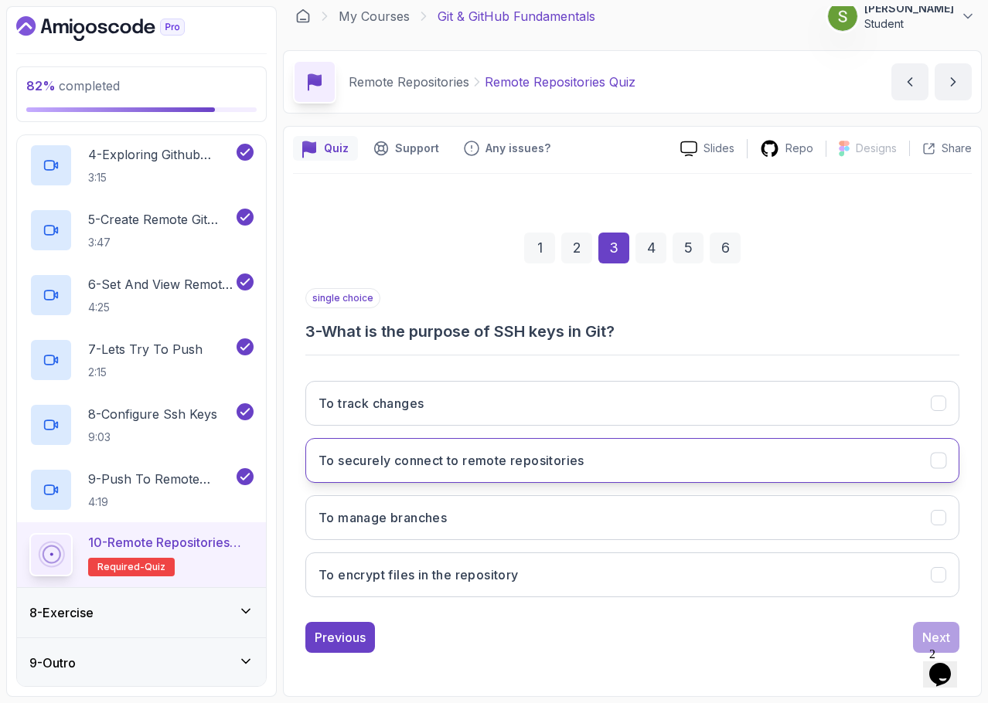
click at [766, 456] on button "To securely connect to remote repositories" at bounding box center [632, 460] width 654 height 45
click at [921, 633] on button "Next" at bounding box center [936, 637] width 46 height 31
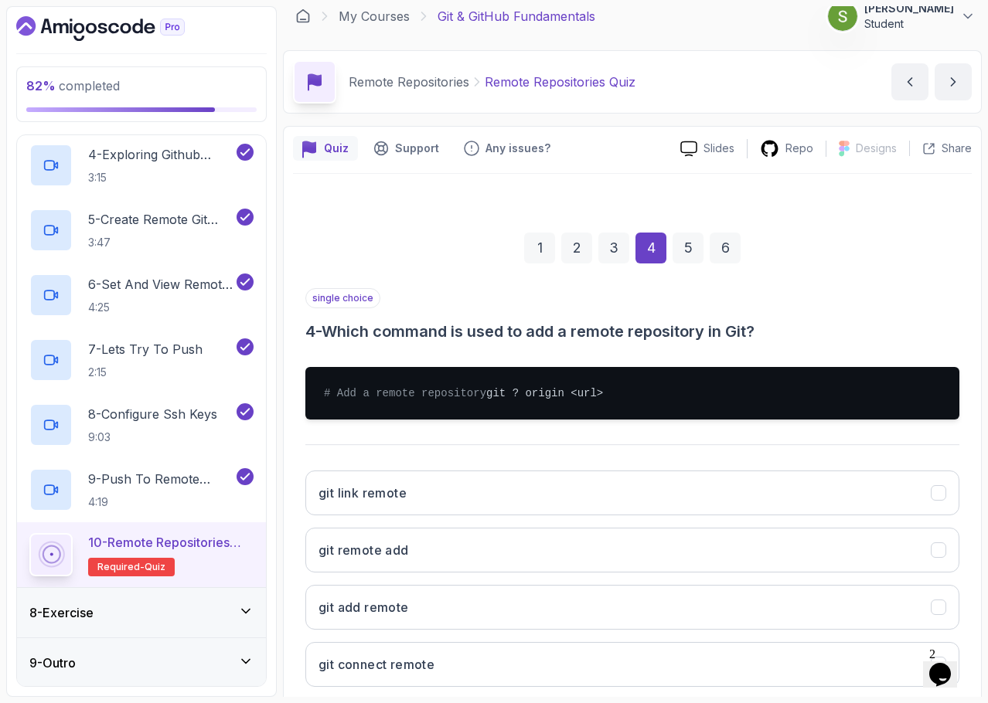
scroll to position [117, 0]
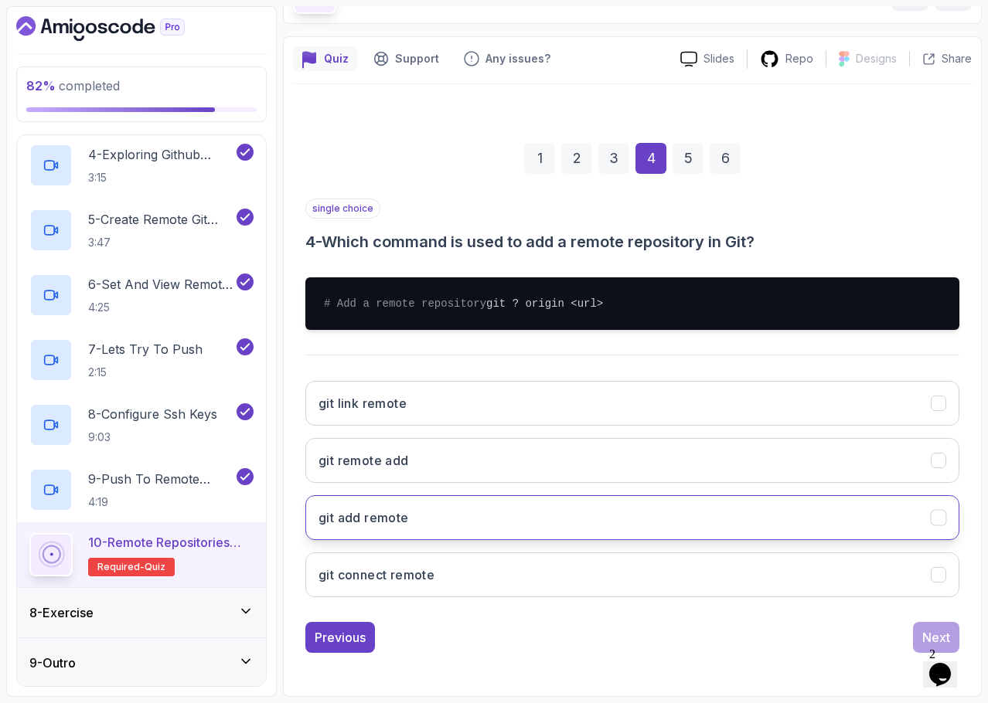
click at [689, 519] on button "git add remote" at bounding box center [632, 517] width 654 height 45
click at [919, 625] on button "Next" at bounding box center [936, 637] width 46 height 31
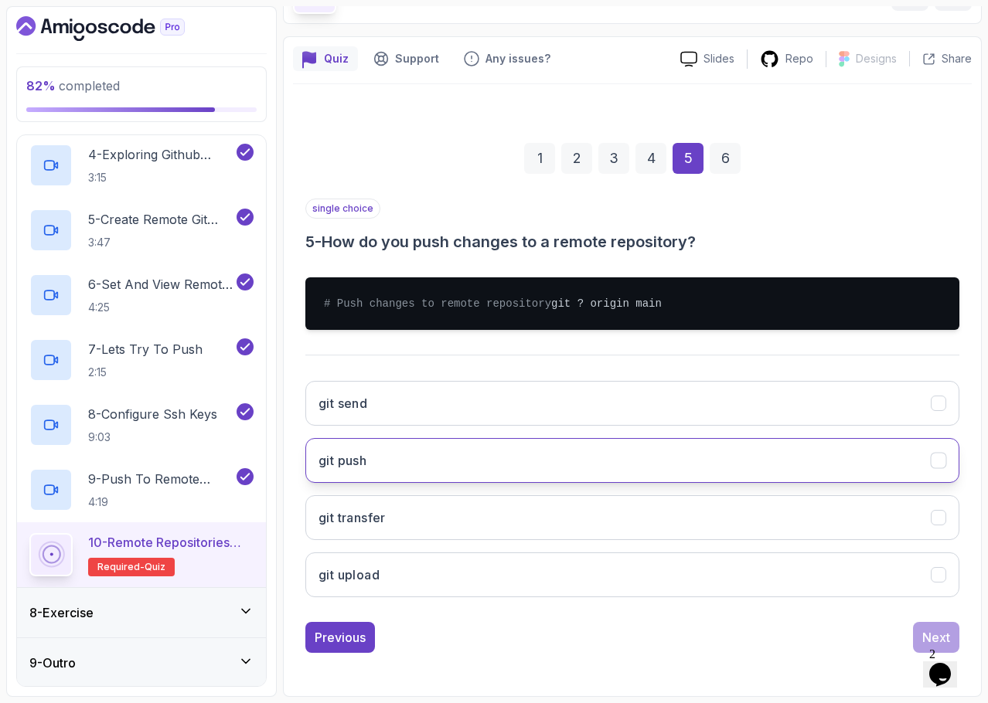
click at [765, 478] on button "git push" at bounding box center [632, 460] width 654 height 45
click at [931, 629] on div "Next" at bounding box center [936, 637] width 28 height 19
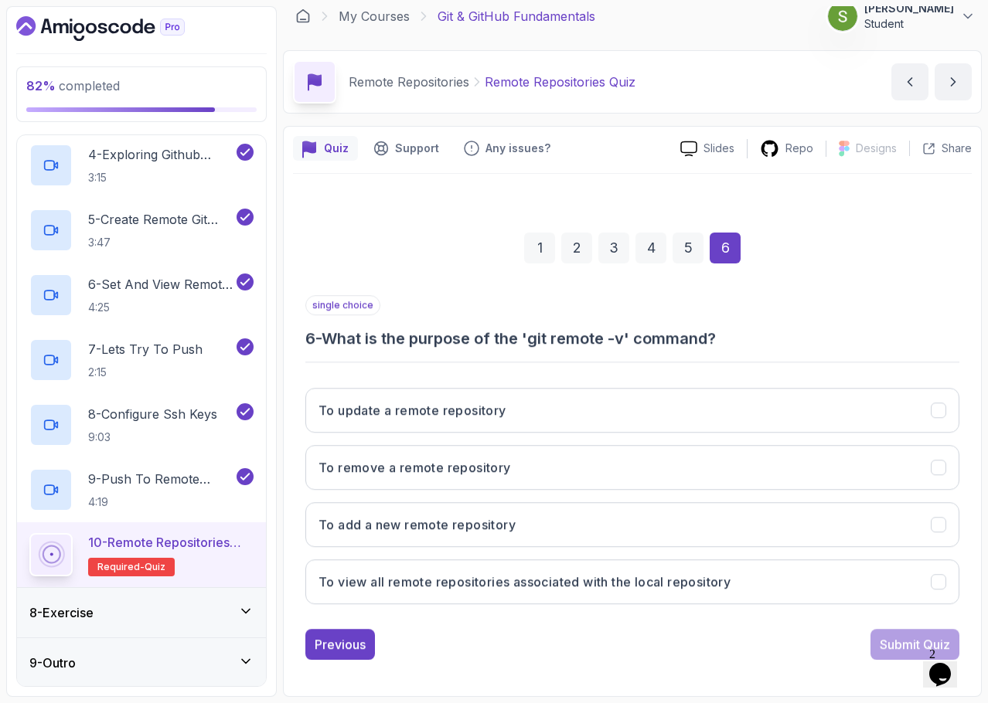
scroll to position [12, 0]
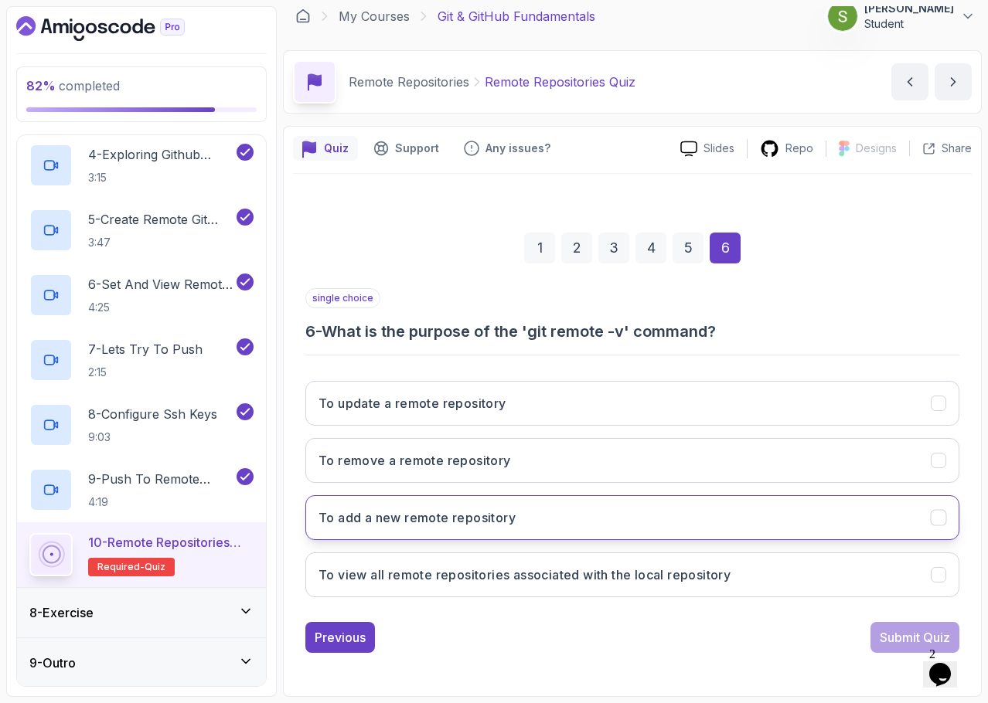
click at [790, 526] on button "To add a new remote repository" at bounding box center [632, 517] width 654 height 45
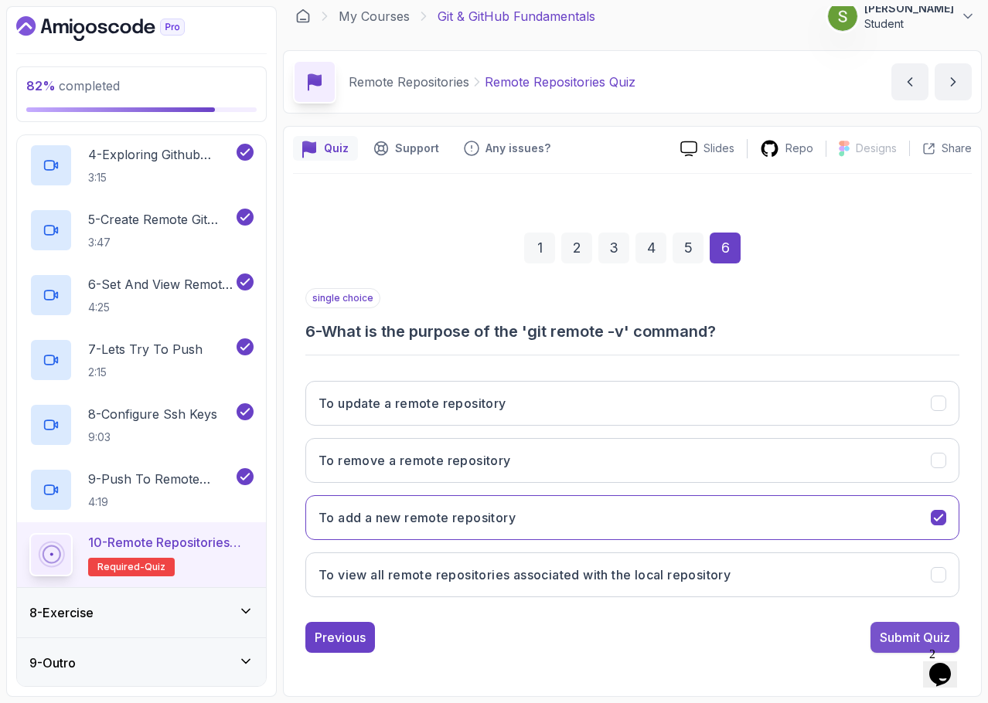
click at [887, 633] on div "Submit Quiz" at bounding box center [915, 637] width 70 height 19
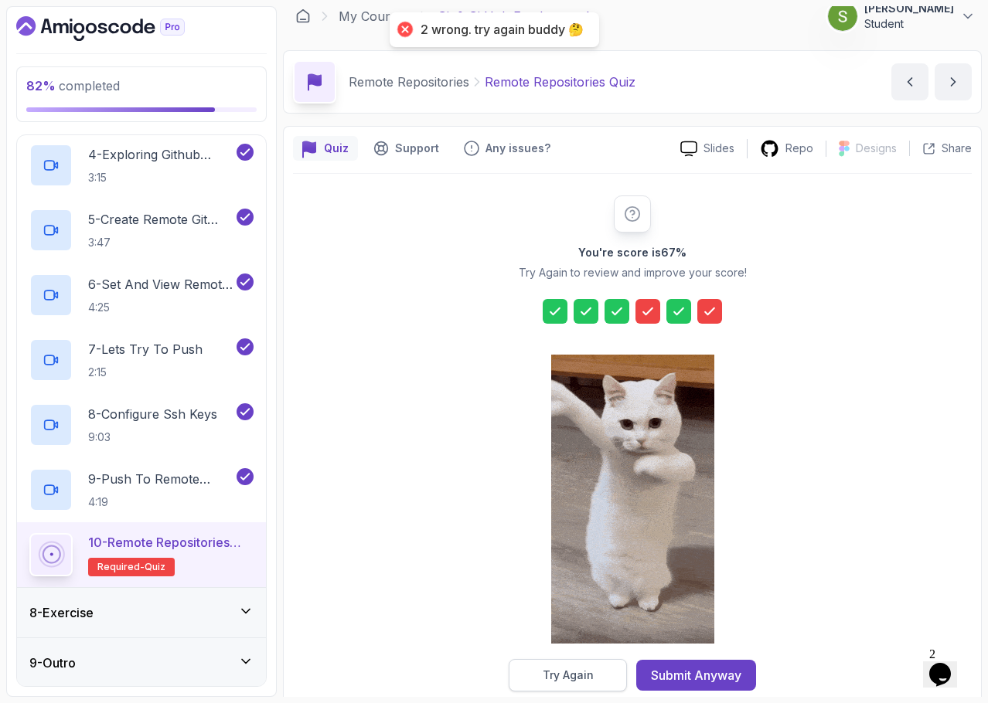
click at [598, 670] on button "Try Again" at bounding box center [568, 675] width 118 height 32
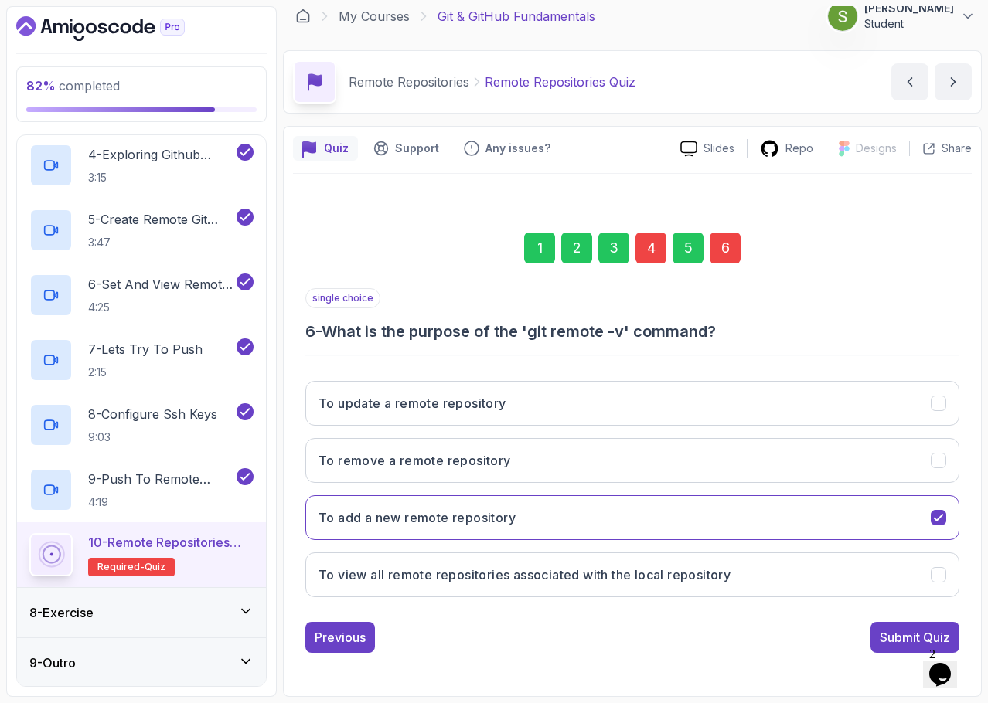
click at [659, 250] on div "4" at bounding box center [650, 248] width 31 height 31
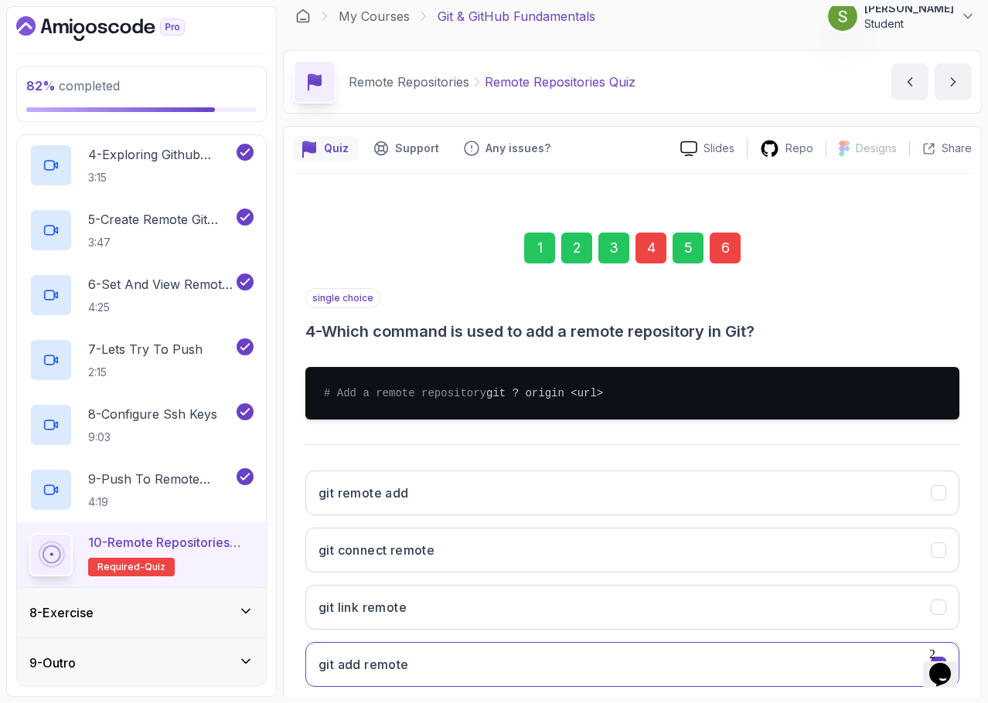
scroll to position [117, 0]
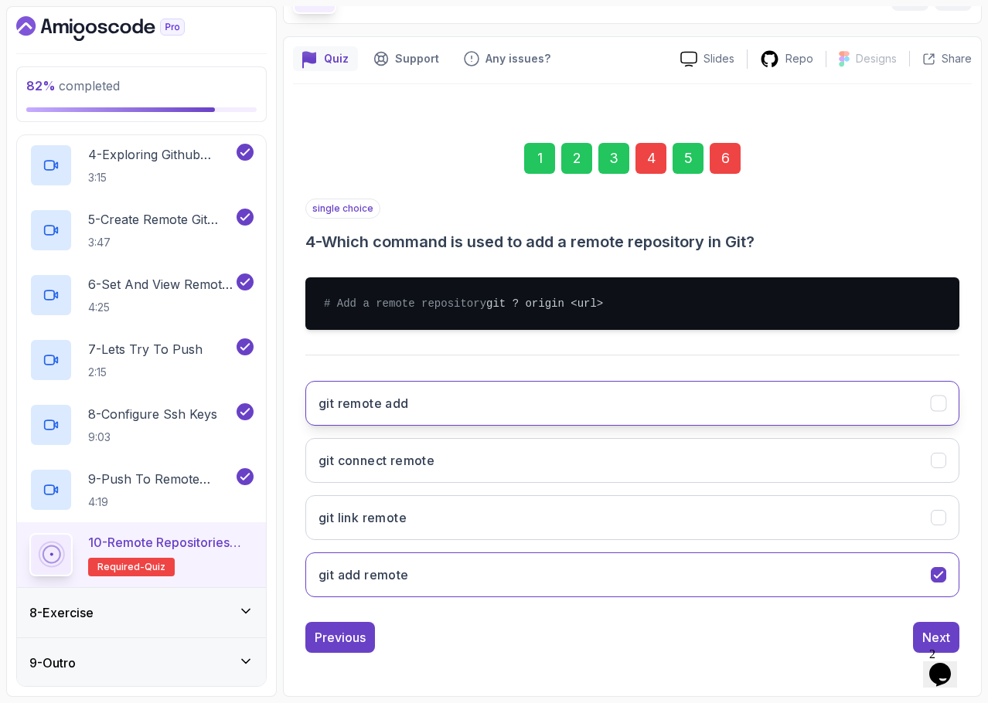
click at [673, 406] on button "git remote add" at bounding box center [632, 403] width 654 height 45
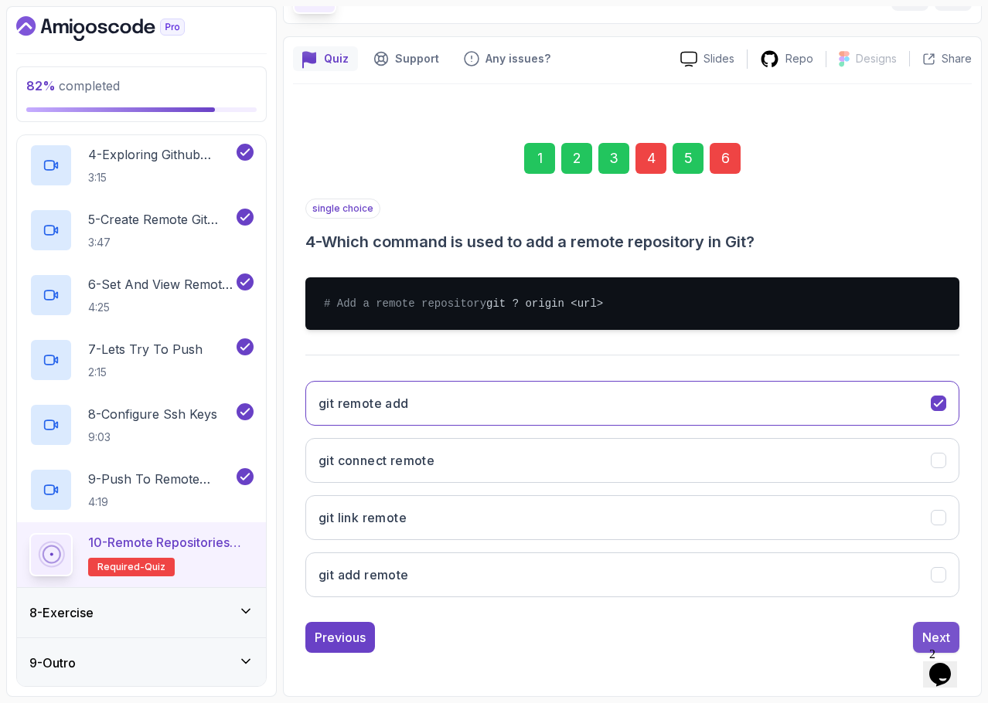
click at [927, 631] on div "Next" at bounding box center [936, 637] width 28 height 19
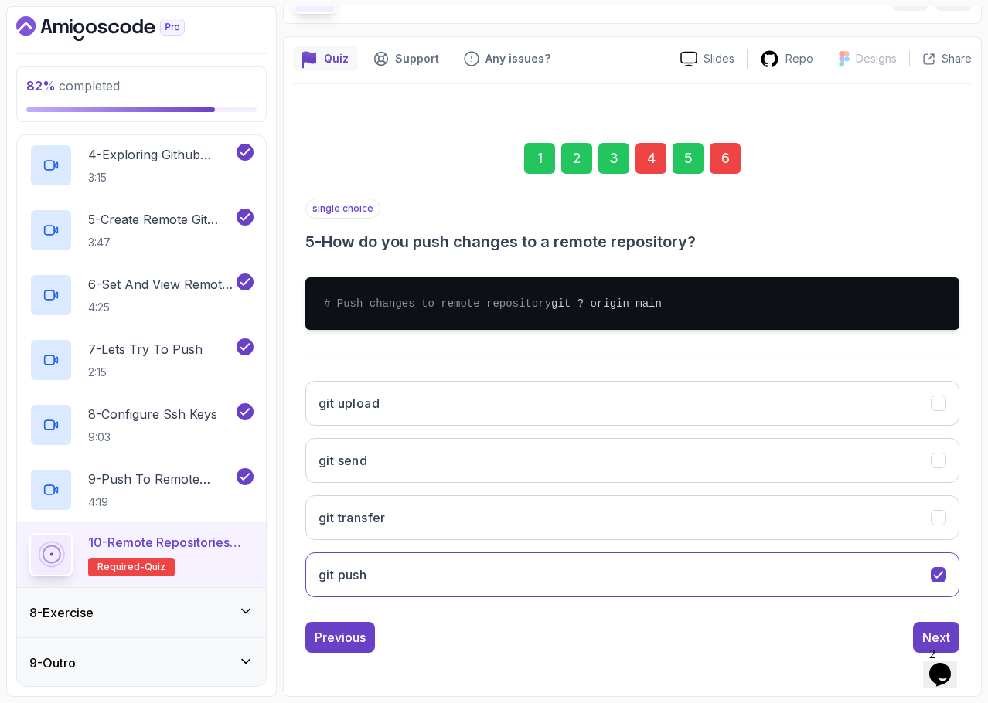
click at [725, 143] on div "6" at bounding box center [725, 158] width 31 height 31
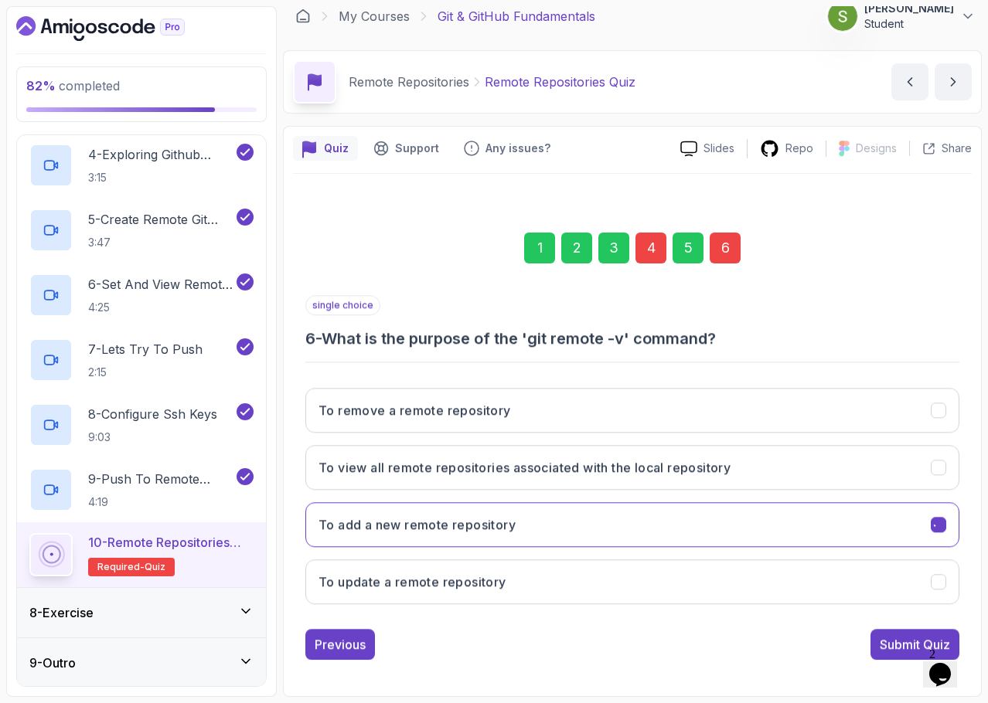
scroll to position [12, 0]
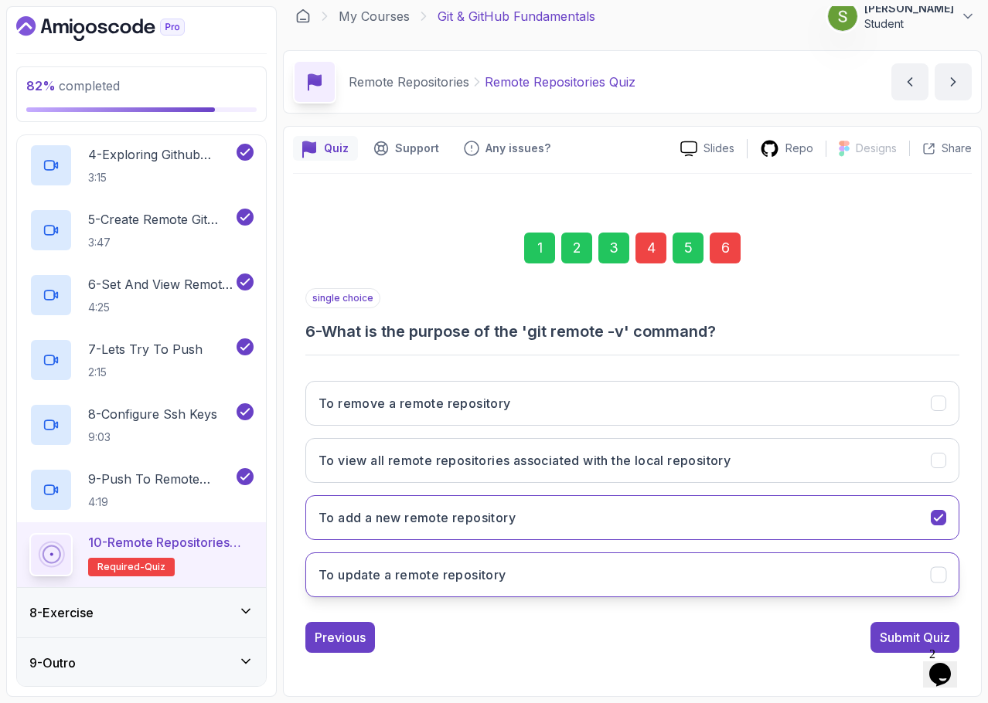
click at [686, 571] on button "To update a remote repository" at bounding box center [632, 575] width 654 height 45
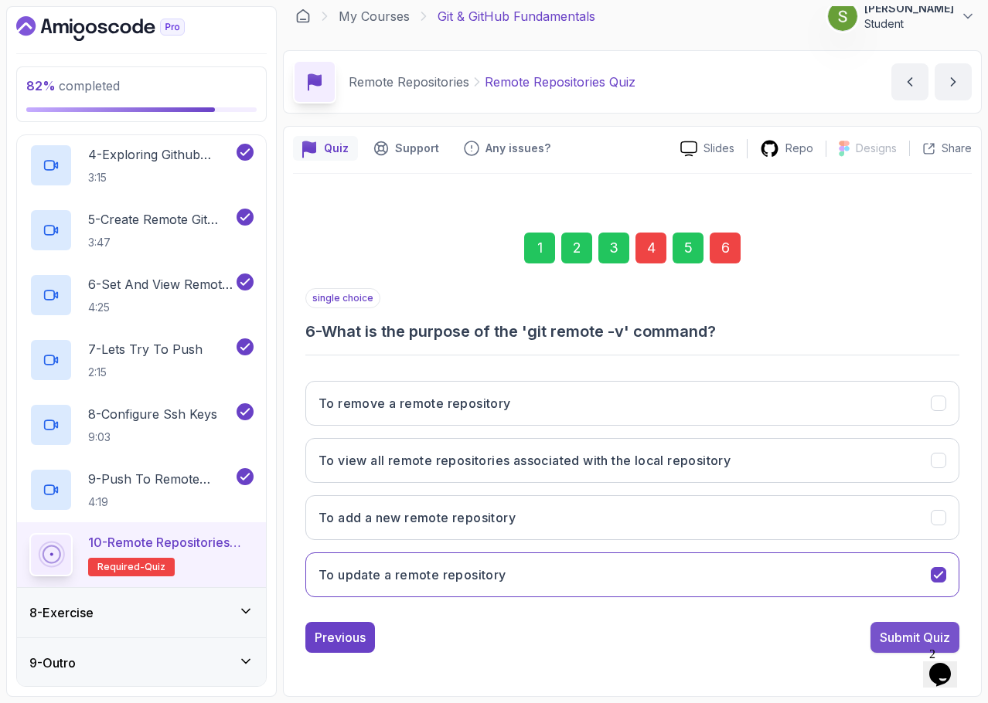
click at [885, 639] on div "Submit Quiz" at bounding box center [915, 637] width 70 height 19
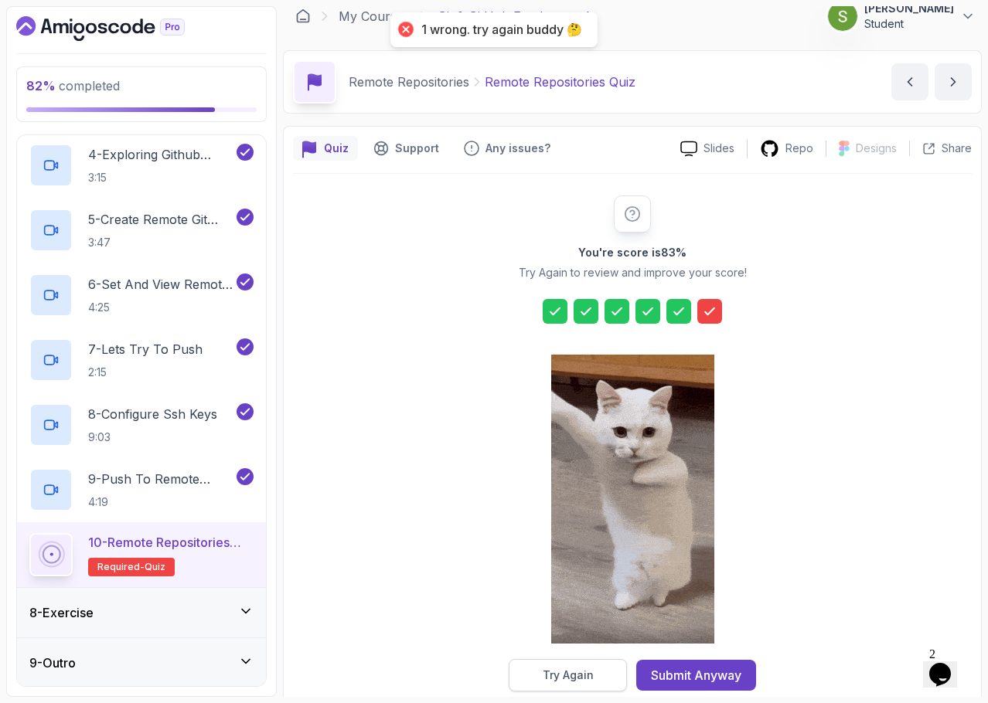
click at [598, 665] on button "Try Again" at bounding box center [568, 675] width 118 height 32
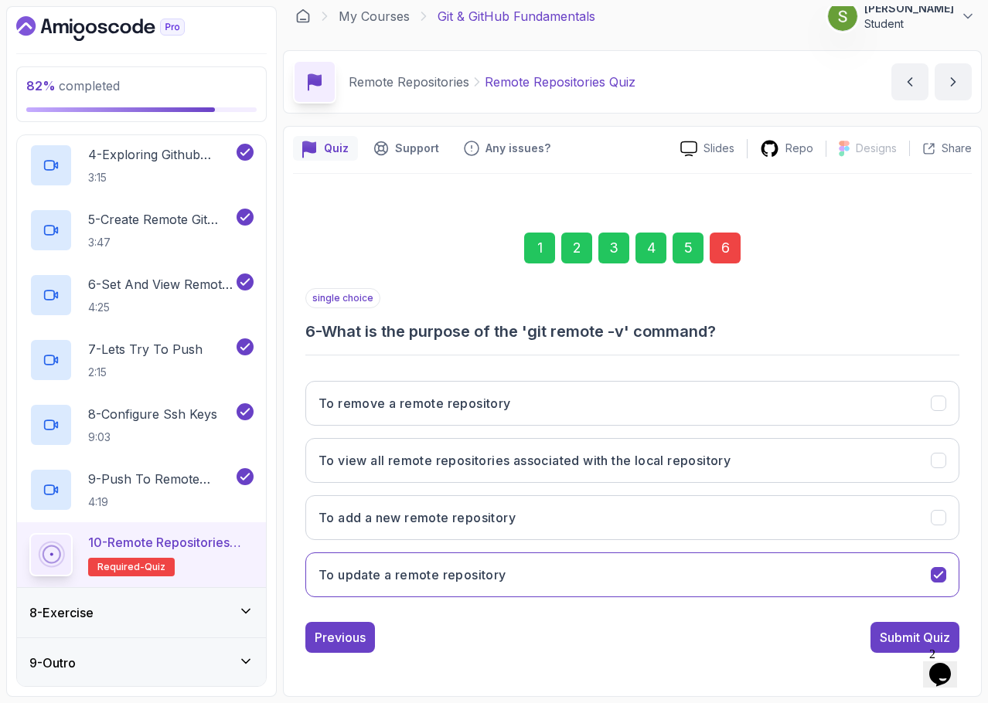
click at [731, 243] on div "6" at bounding box center [725, 248] width 31 height 31
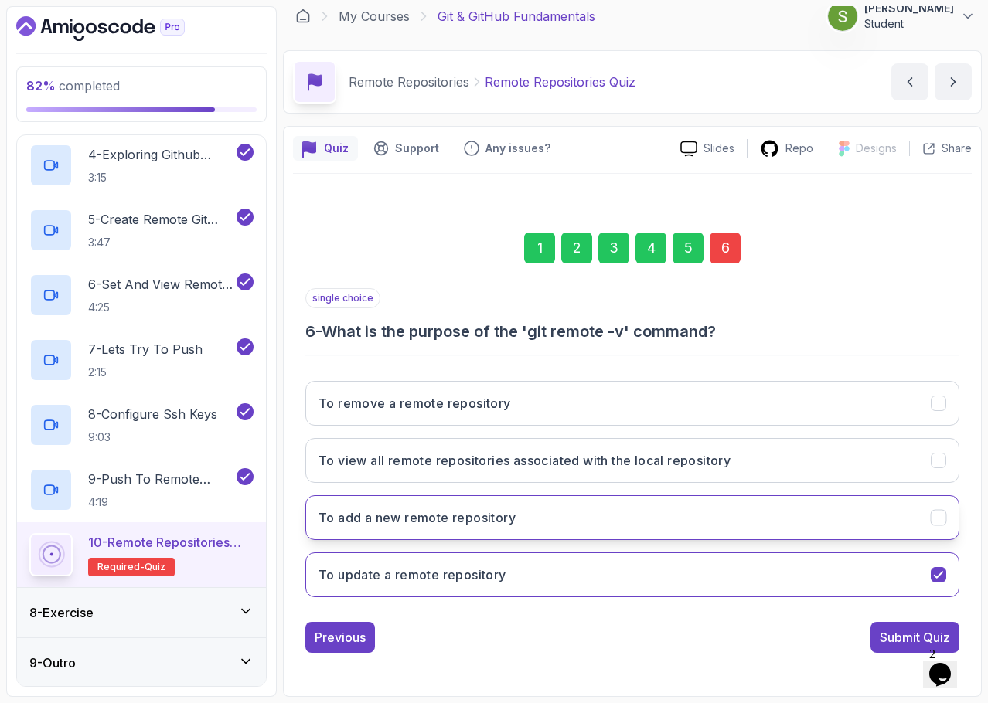
click at [719, 522] on button "To add a new remote repository" at bounding box center [632, 517] width 654 height 45
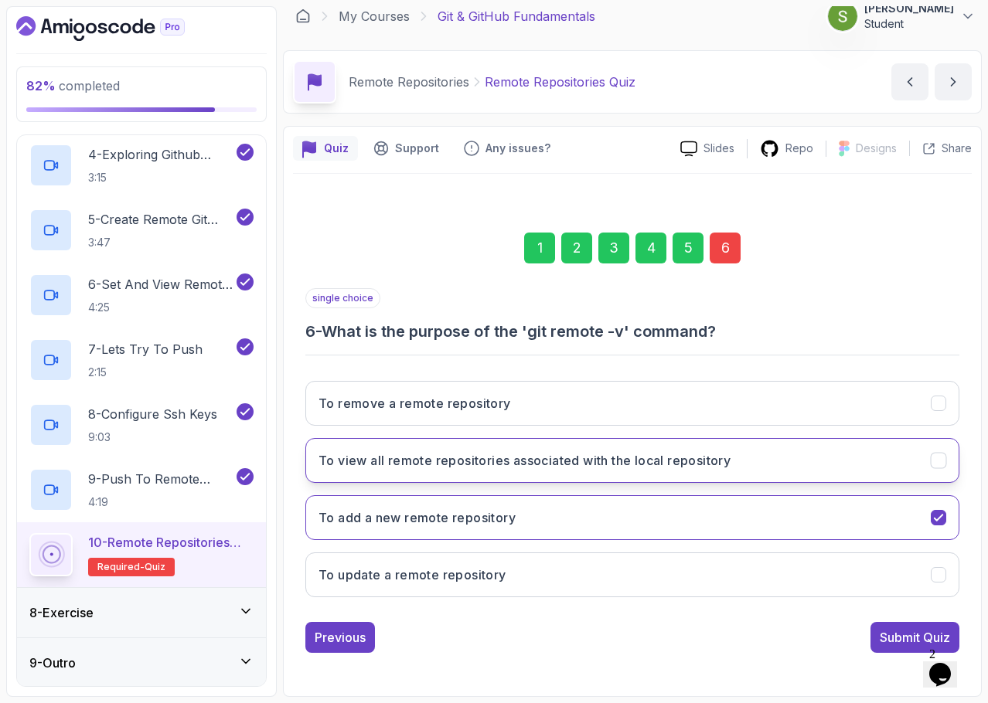
click at [771, 466] on button "To view all remote repositories associated with the local repository" at bounding box center [632, 460] width 654 height 45
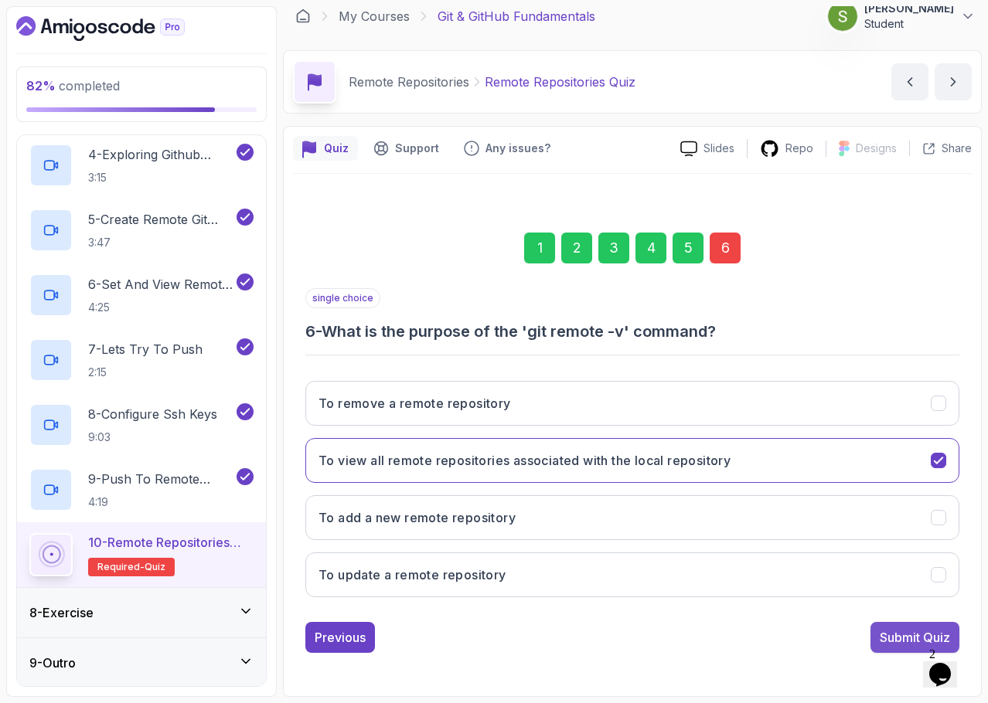
click at [893, 642] on div "Submit Quiz" at bounding box center [915, 637] width 70 height 19
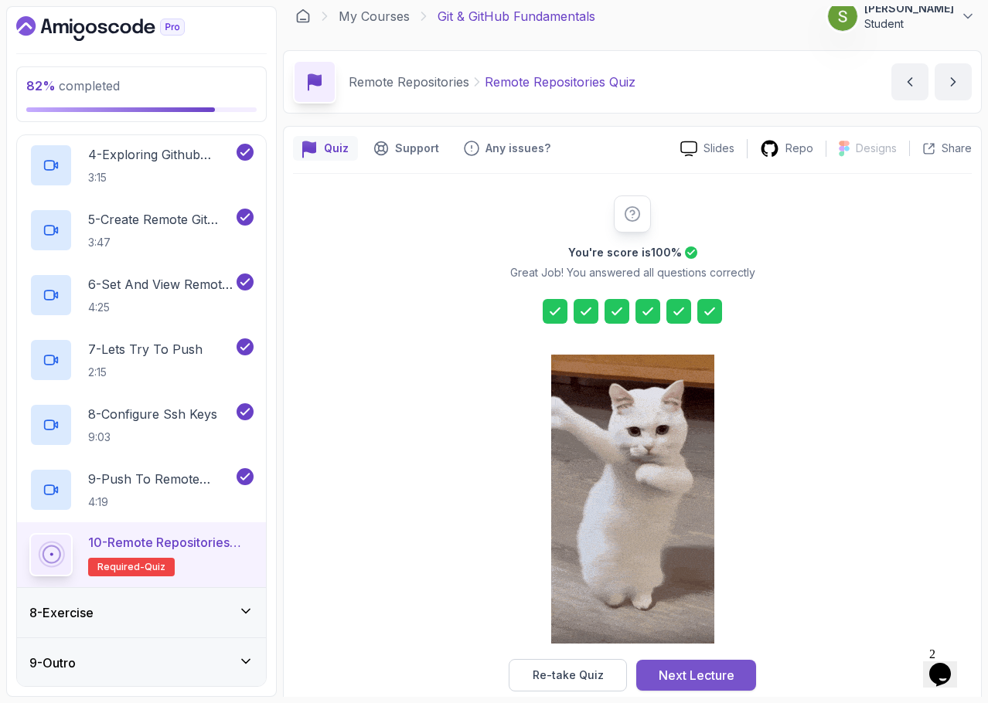
click at [702, 679] on div "Next Lecture" at bounding box center [697, 675] width 76 height 19
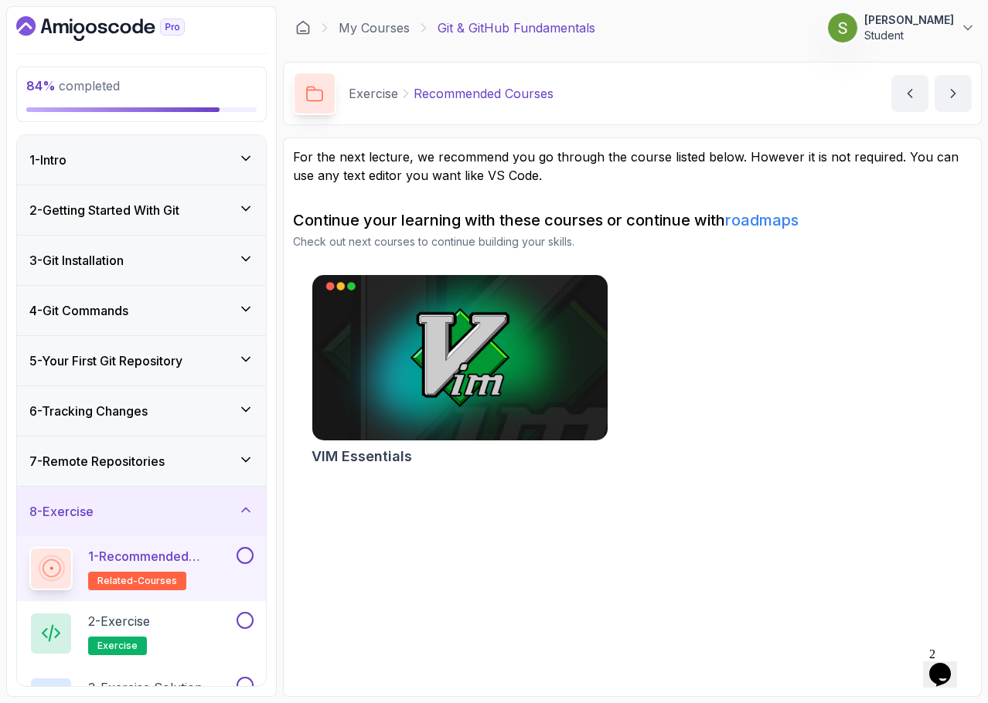
click at [248, 554] on button at bounding box center [245, 555] width 17 height 17
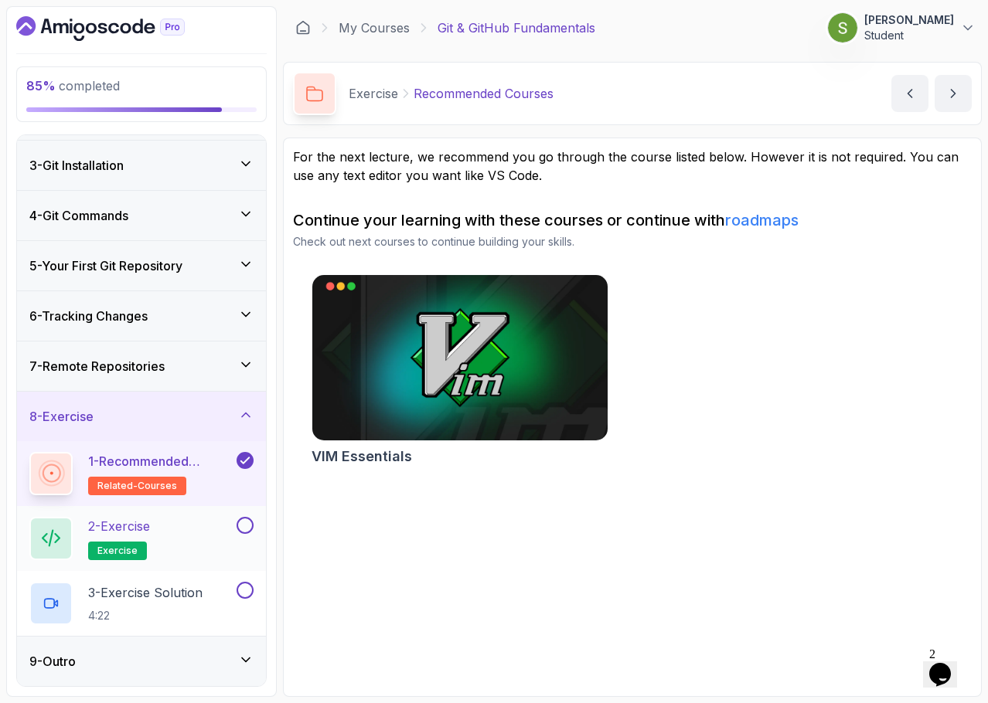
click at [190, 527] on div "2 - Exercise exercise" at bounding box center [131, 538] width 204 height 43
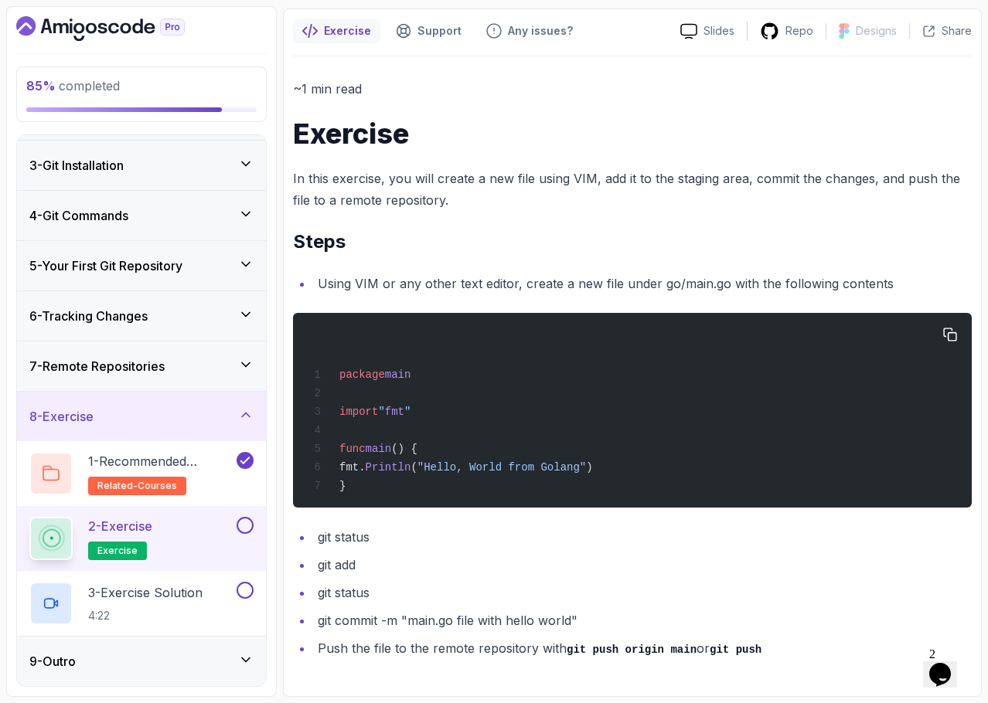
scroll to position [134, 0]
click at [948, 336] on button "button" at bounding box center [950, 334] width 25 height 25
click at [200, 586] on p "3 - Exercise Solution" at bounding box center [145, 593] width 114 height 19
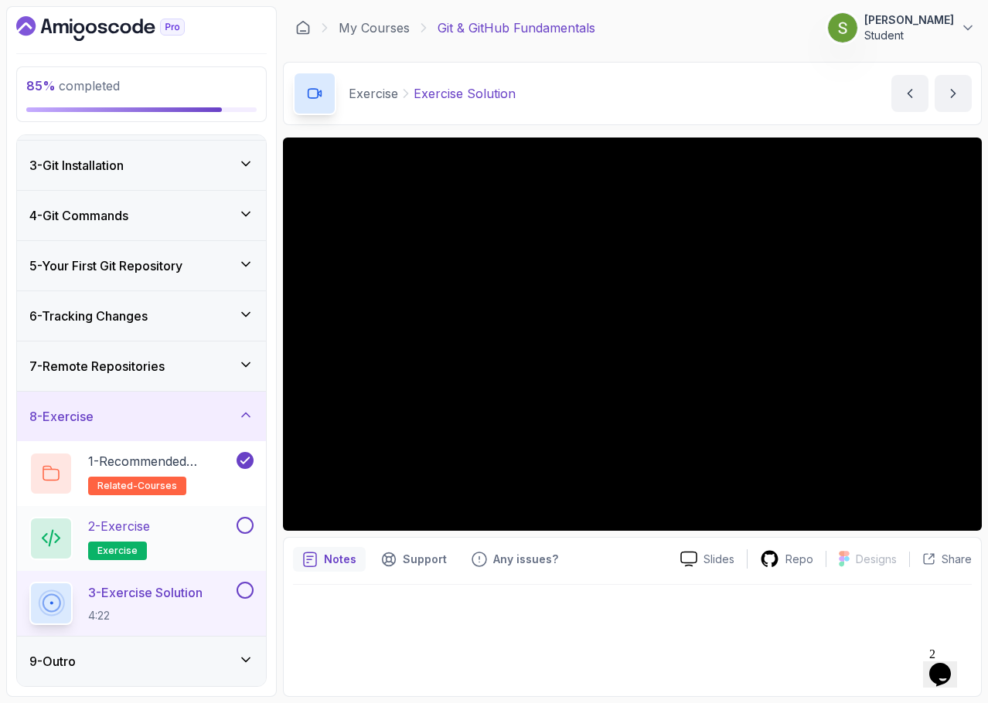
click at [176, 529] on div "2 - Exercise exercise" at bounding box center [131, 538] width 204 height 43
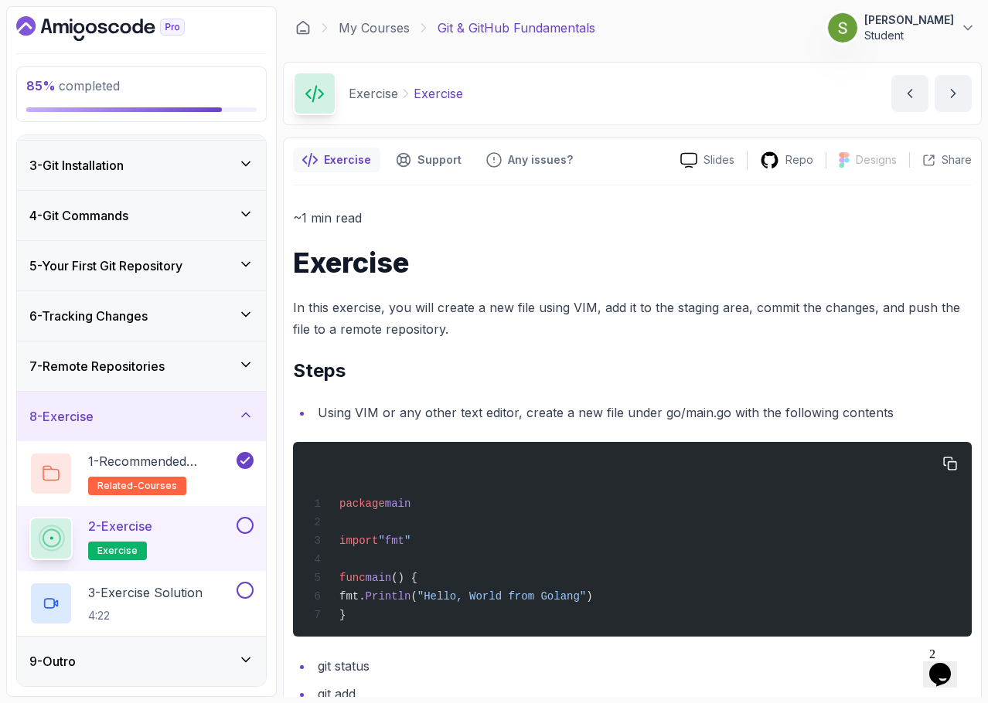
scroll to position [134, 0]
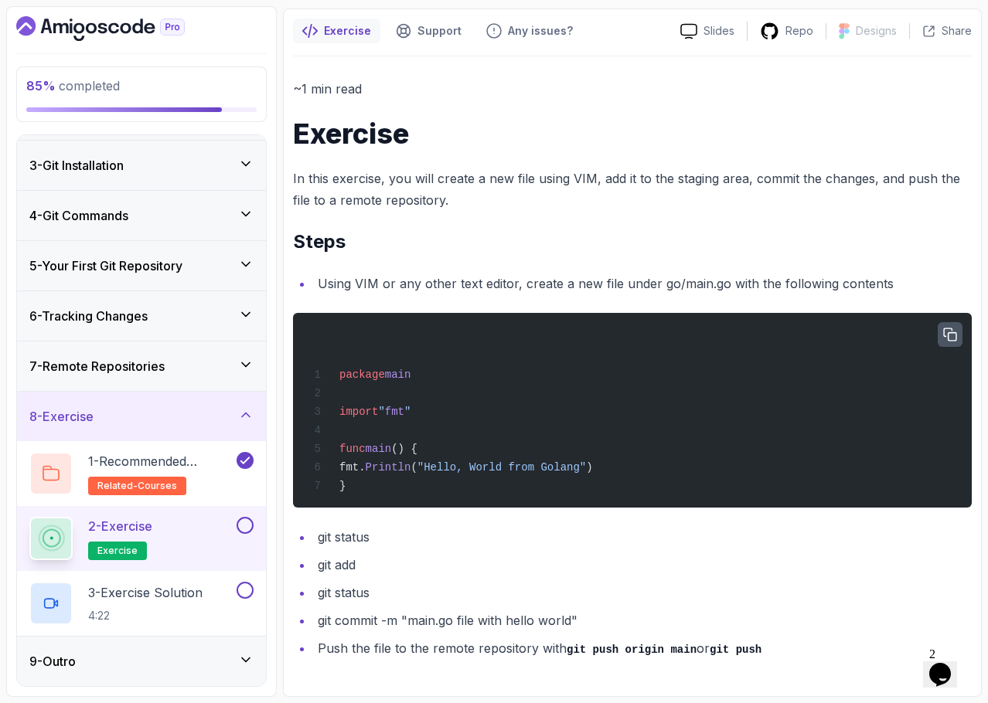
click at [939, 338] on button "button" at bounding box center [950, 334] width 25 height 25
click at [243, 529] on button at bounding box center [245, 525] width 17 height 17
click at [213, 587] on div "3 - Exercise Solution 4:22" at bounding box center [131, 603] width 204 height 43
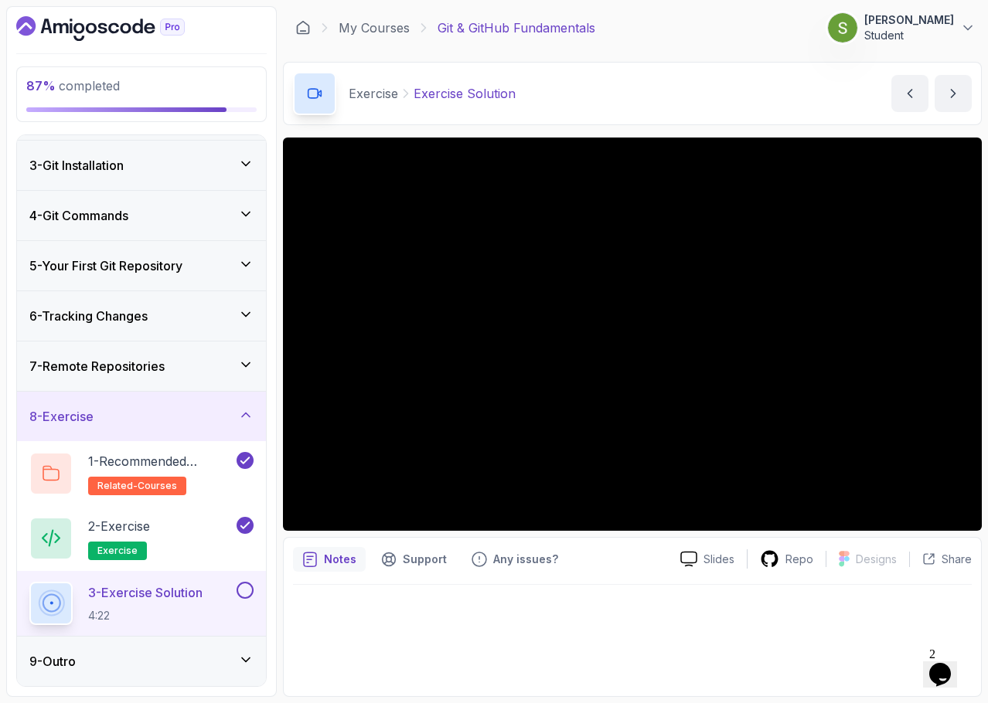
click at [243, 593] on button at bounding box center [245, 590] width 17 height 17
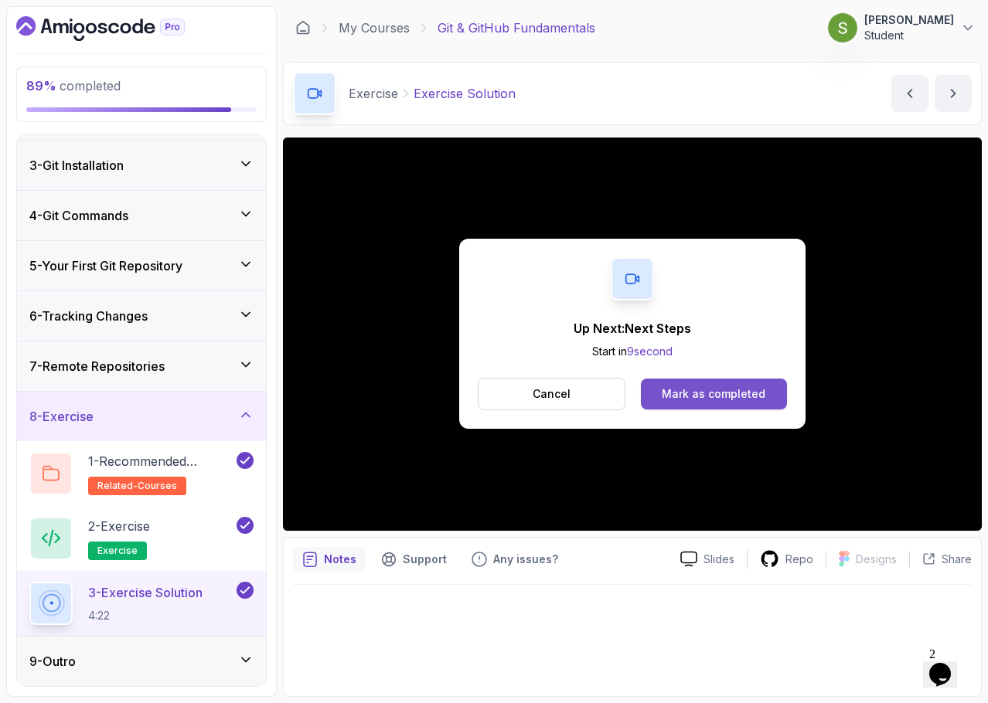
click at [713, 397] on div "Mark as completed" at bounding box center [714, 393] width 104 height 15
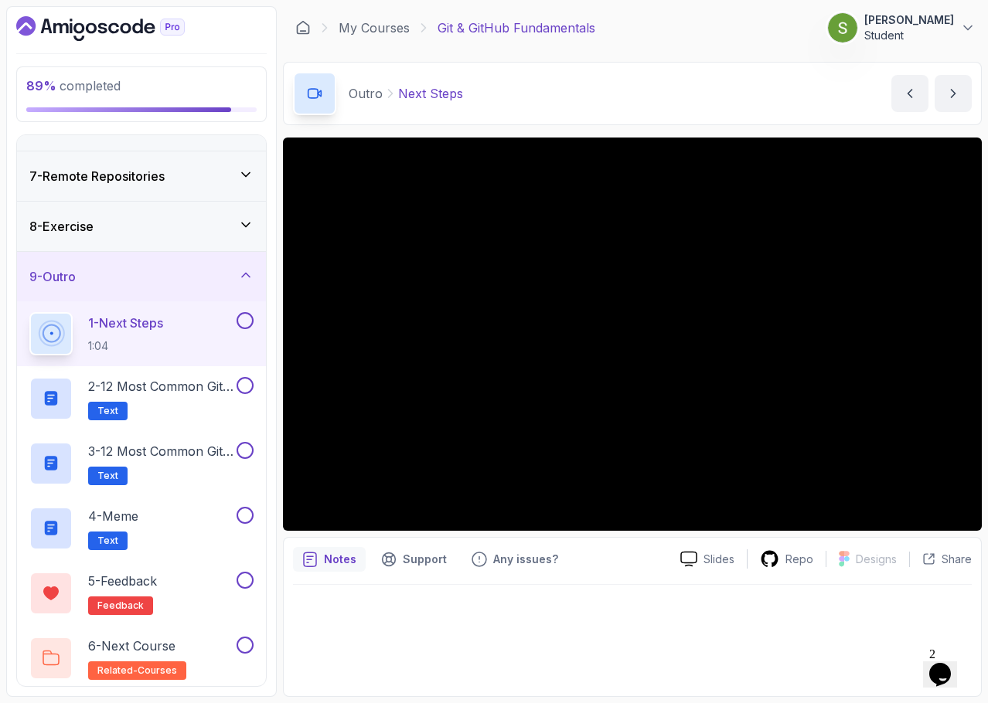
scroll to position [290, 0]
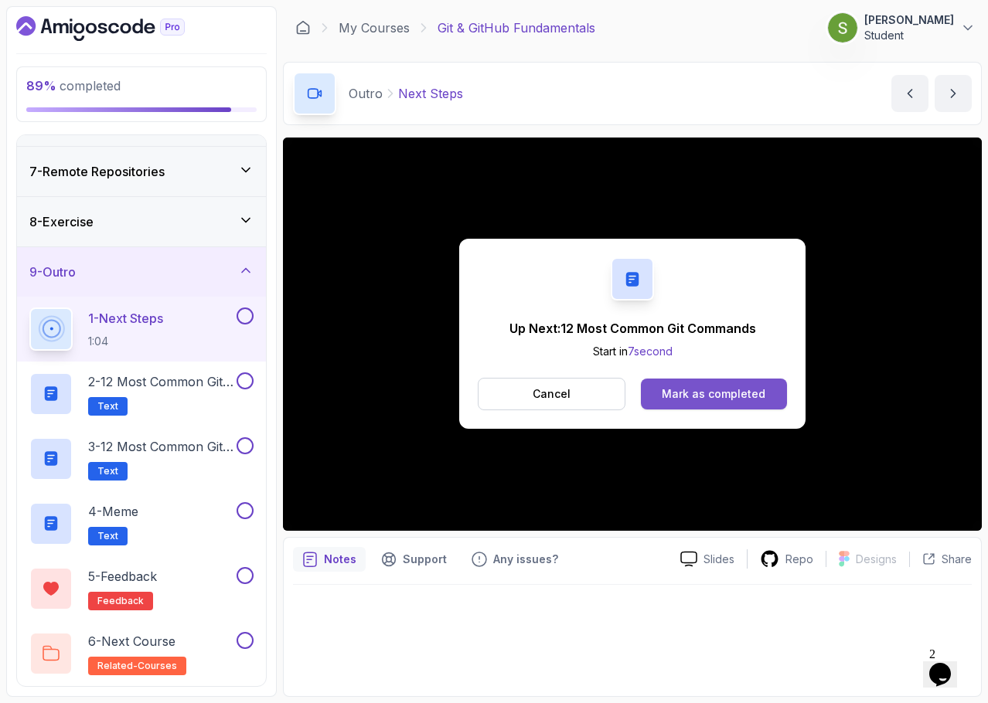
click at [705, 392] on div "Mark as completed" at bounding box center [714, 393] width 104 height 15
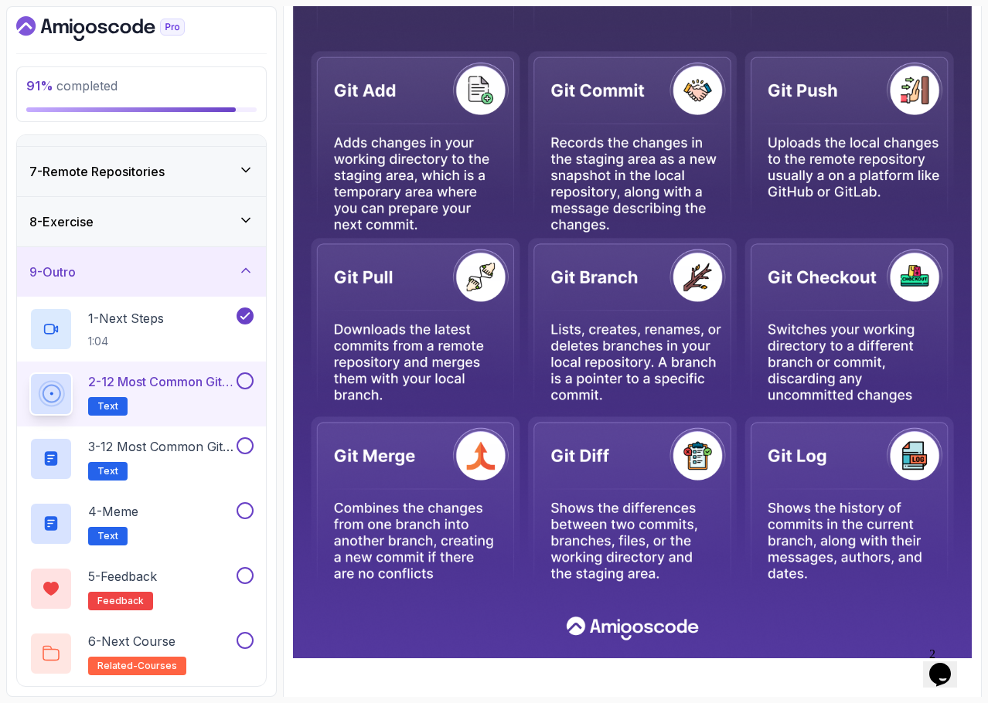
scroll to position [468, 0]
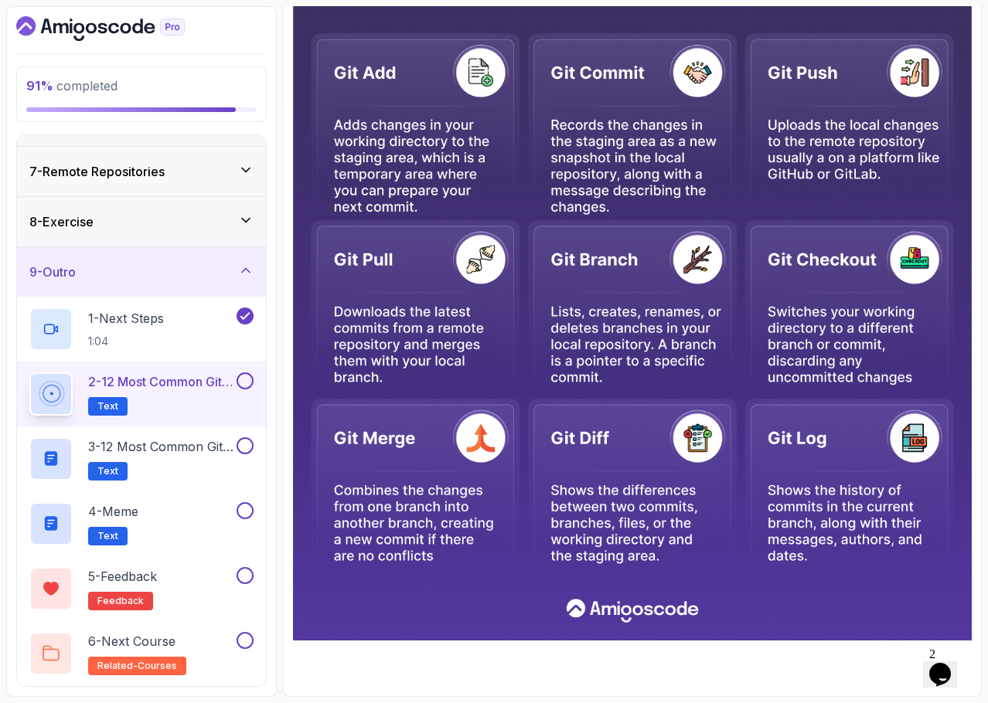
click at [252, 378] on button at bounding box center [245, 381] width 17 height 17
click at [201, 457] on h2 "3 - 12 Most Common Git Commands Text" at bounding box center [160, 459] width 145 height 43
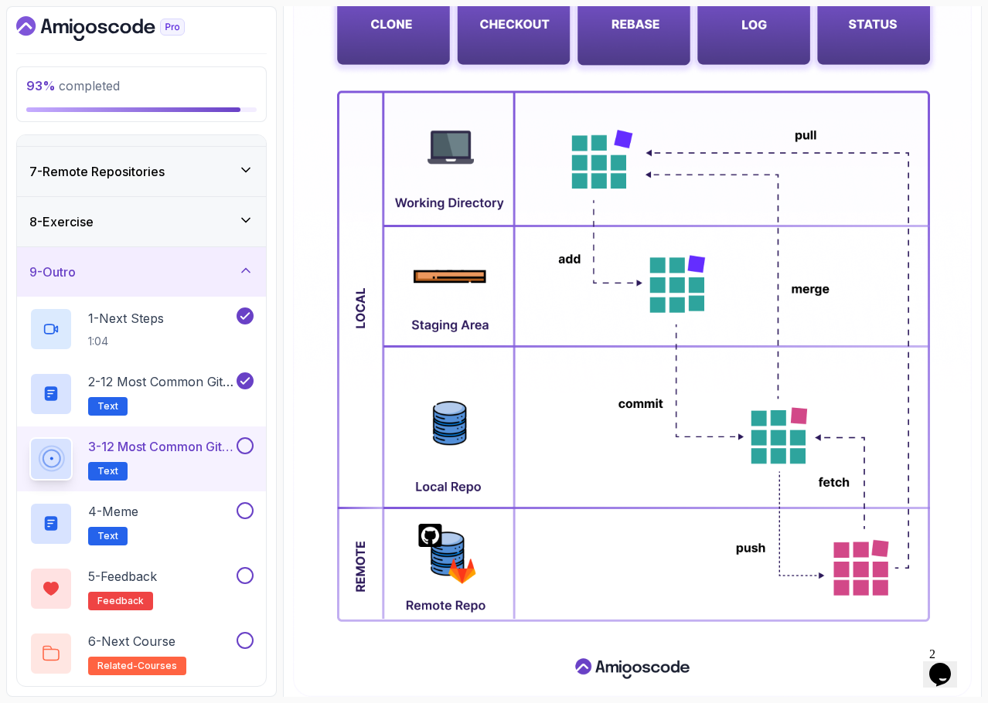
scroll to position [450, 0]
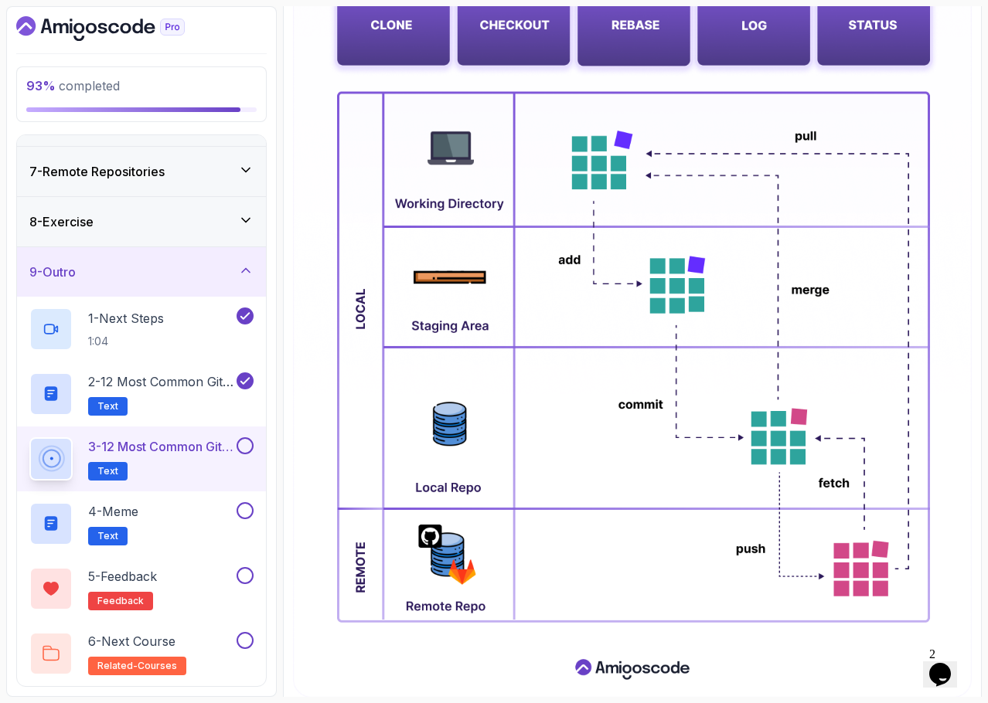
click at [250, 446] on button at bounding box center [245, 446] width 17 height 17
click at [195, 515] on div "4 - Meme Text" at bounding box center [131, 523] width 204 height 43
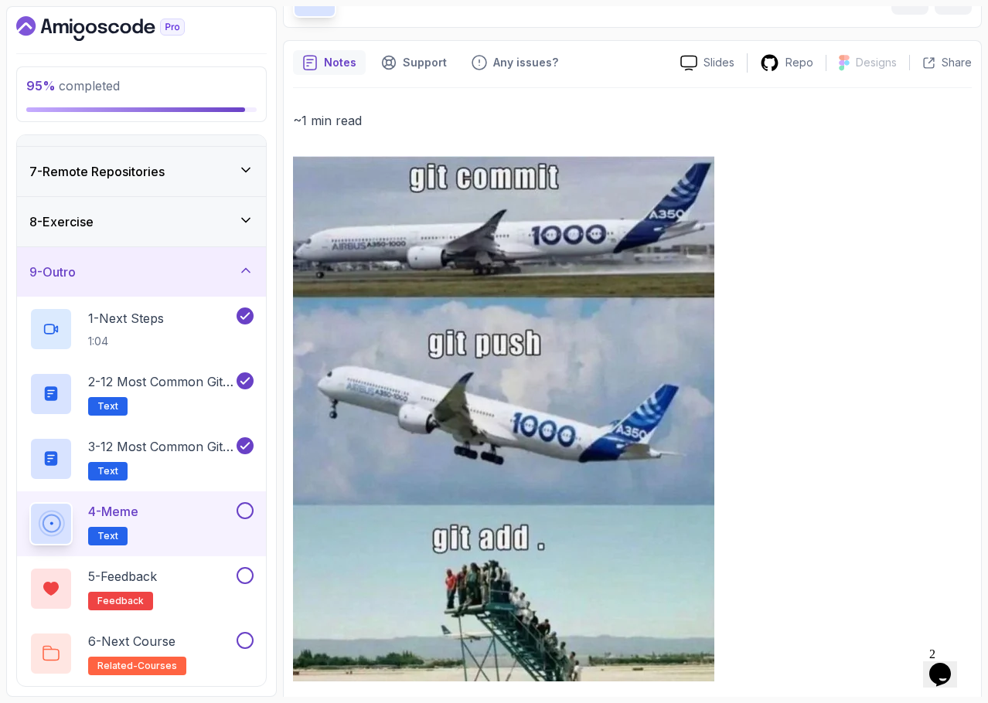
scroll to position [138, 0]
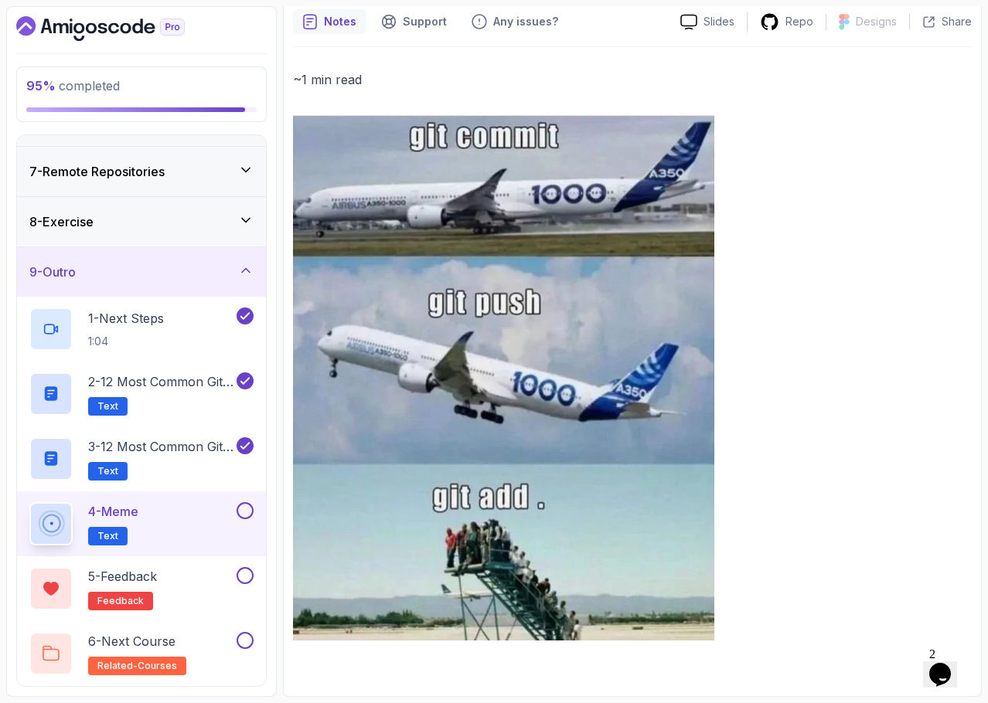
click at [244, 511] on button at bounding box center [245, 510] width 17 height 17
click at [168, 582] on div "5 - Feedback feedback" at bounding box center [131, 588] width 204 height 43
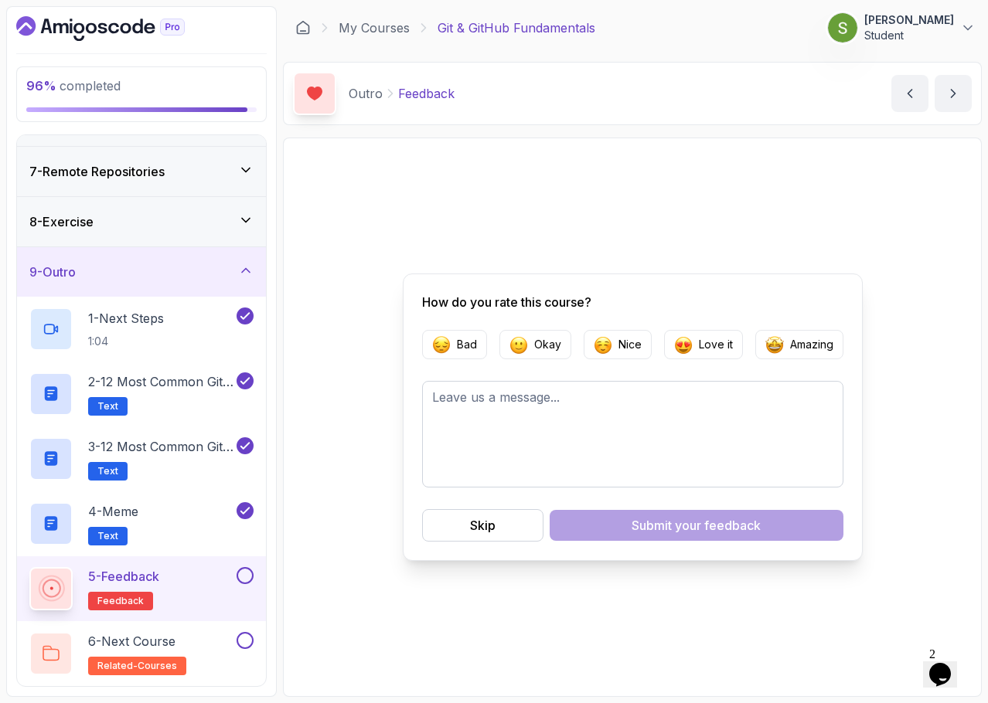
click at [241, 577] on button at bounding box center [245, 575] width 17 height 17
click at [204, 640] on div "6 - Next Course related-courses" at bounding box center [131, 653] width 204 height 43
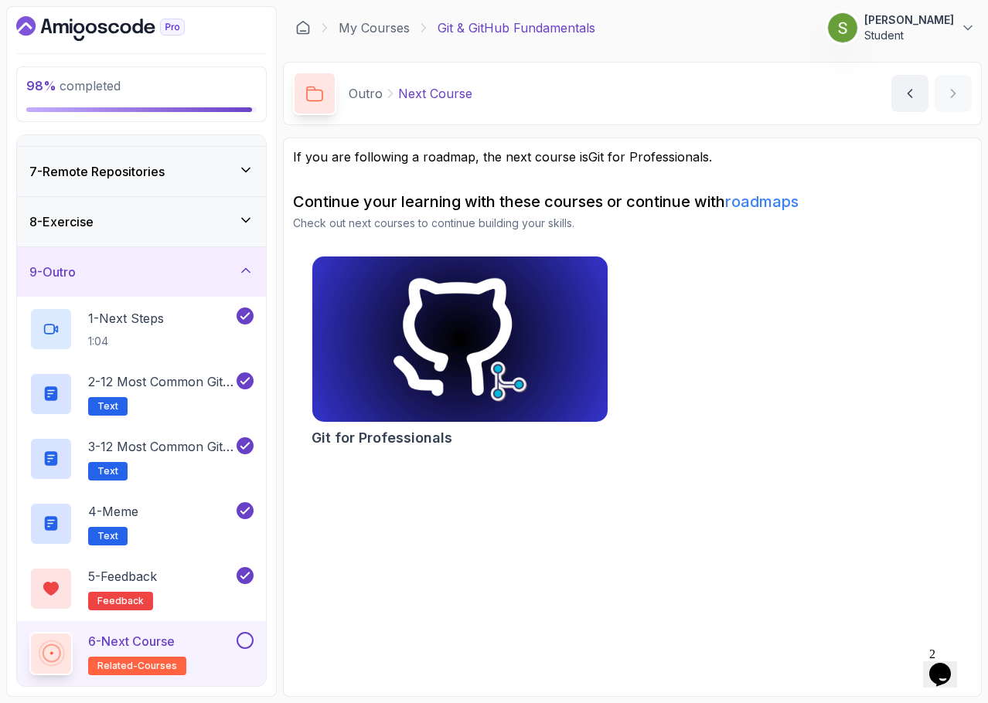
click at [250, 639] on button at bounding box center [245, 640] width 17 height 17
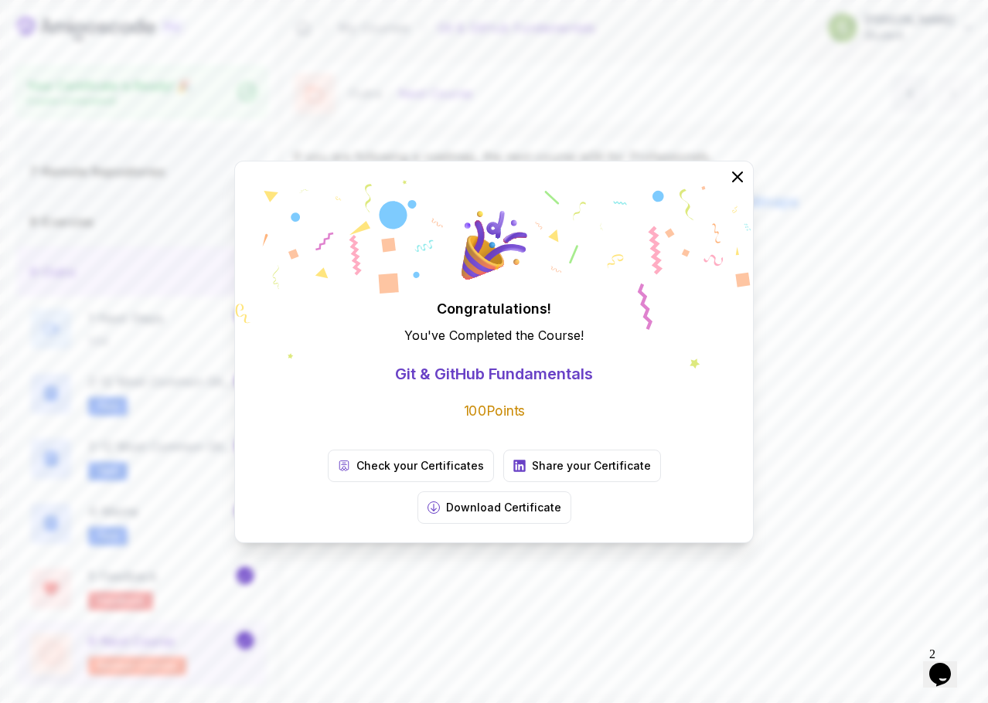
scroll to position [285, 0]
click at [532, 474] on p "Share your Certificate" at bounding box center [591, 465] width 119 height 15
